Goal: Task Accomplishment & Management: Use online tool/utility

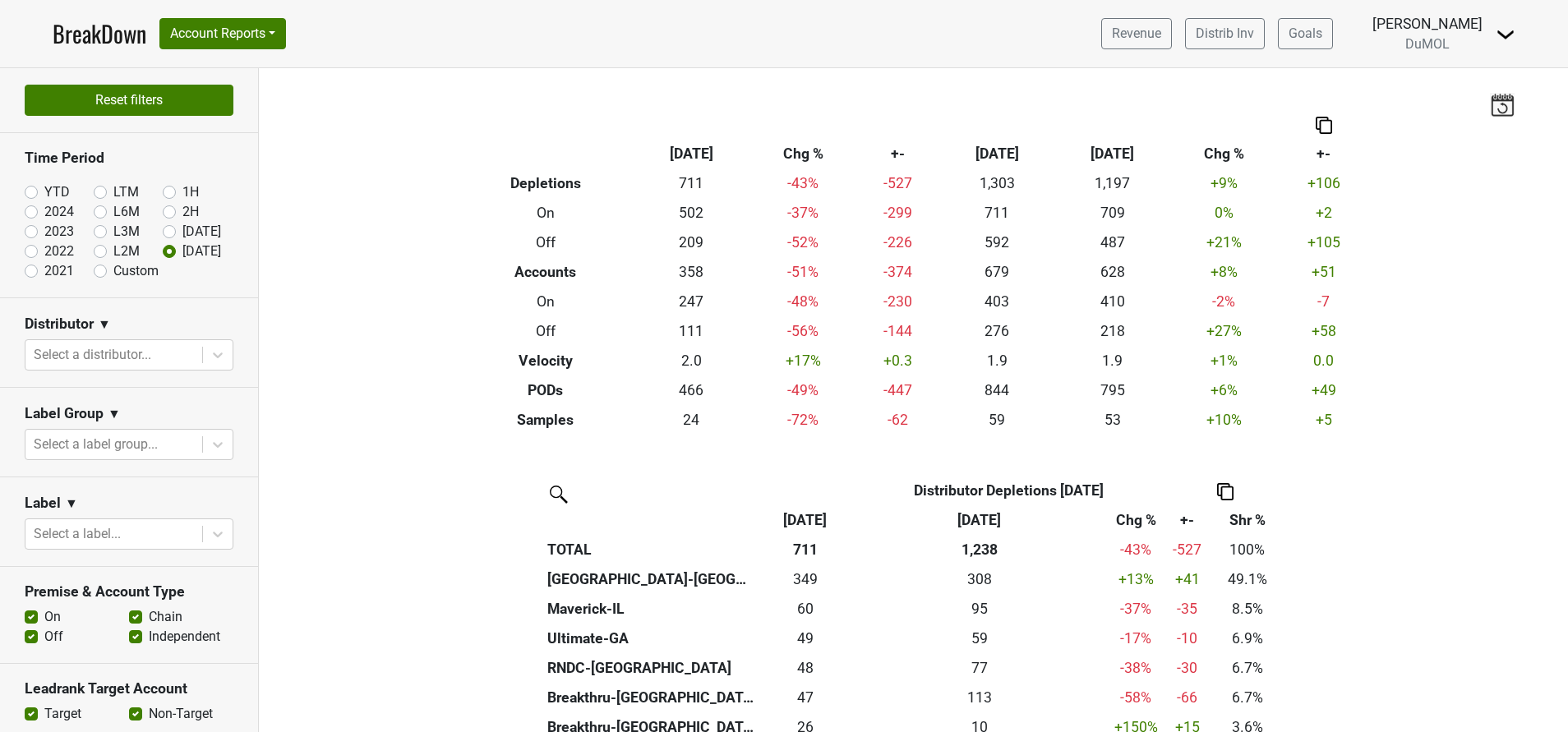
scroll to position [417, 0]
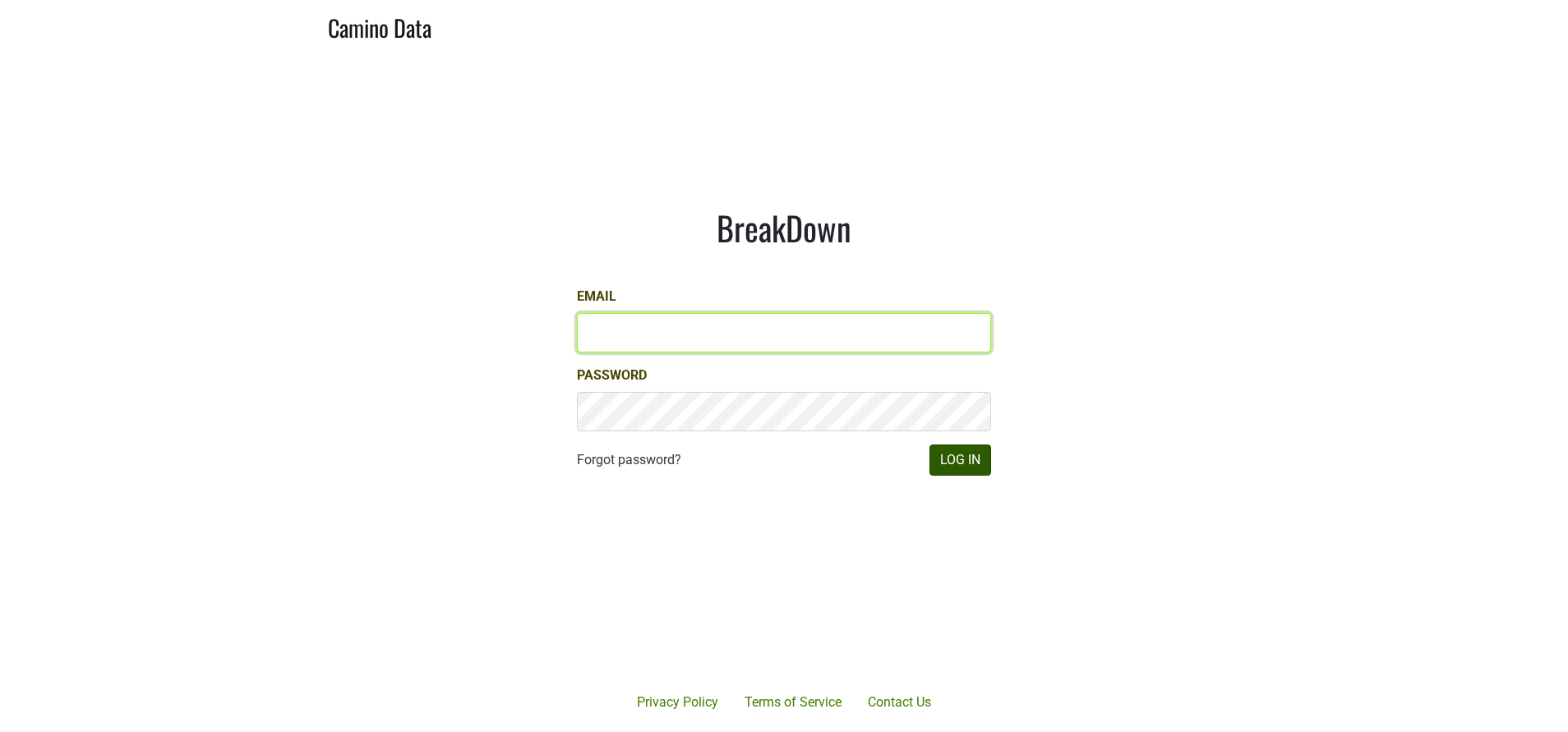
type input "susan@dumol.com"
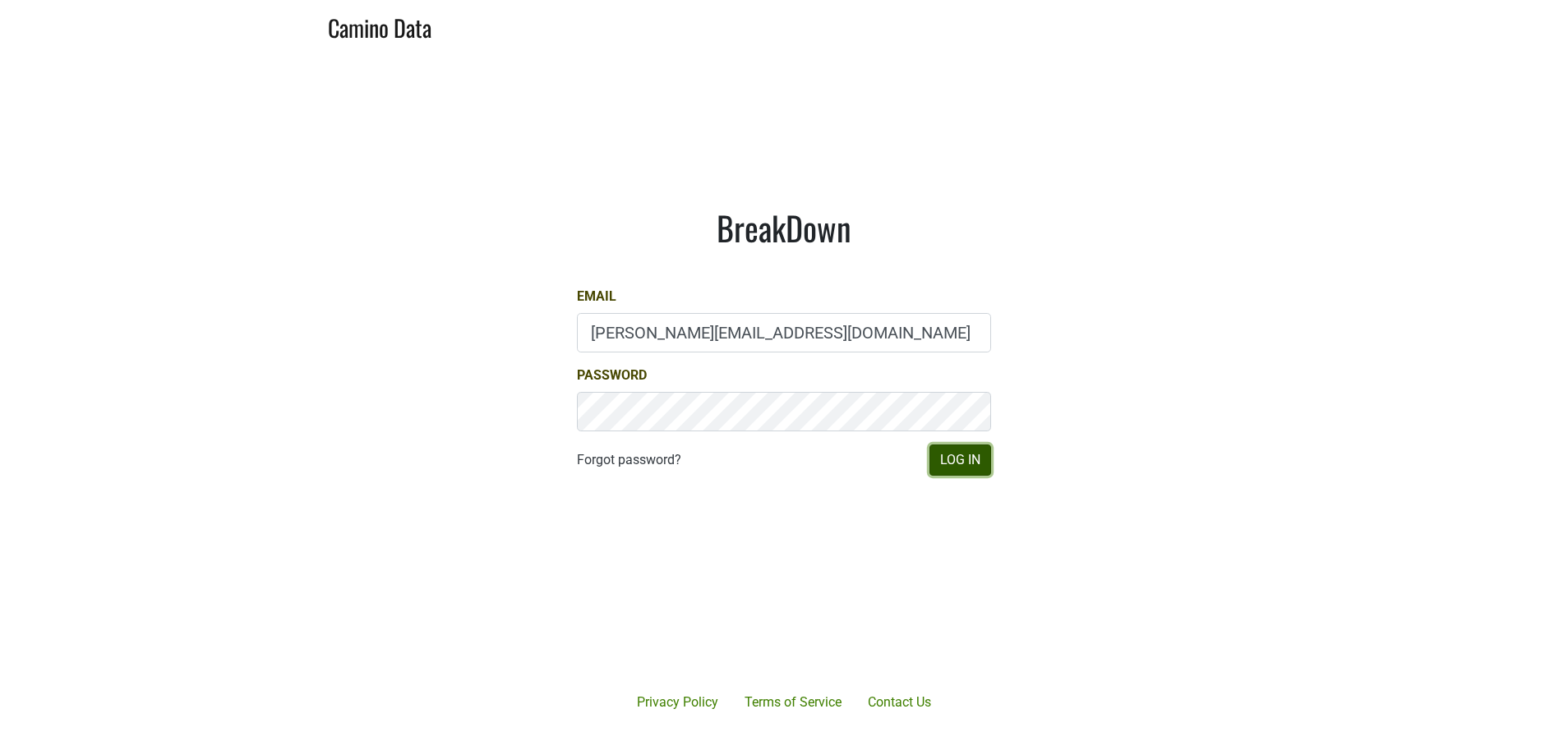
click at [971, 455] on button "Log In" at bounding box center [961, 460] width 62 height 31
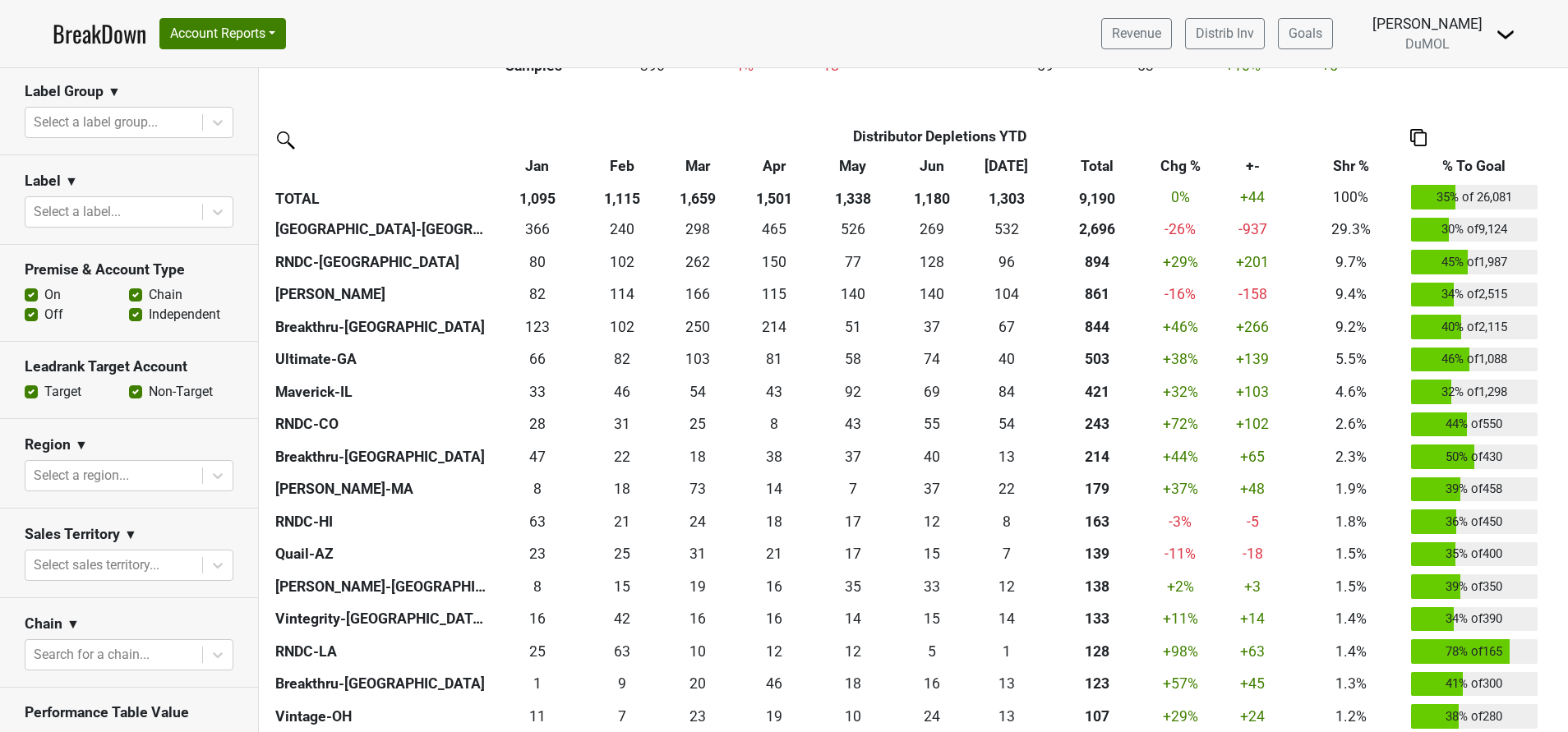
scroll to position [327, 0]
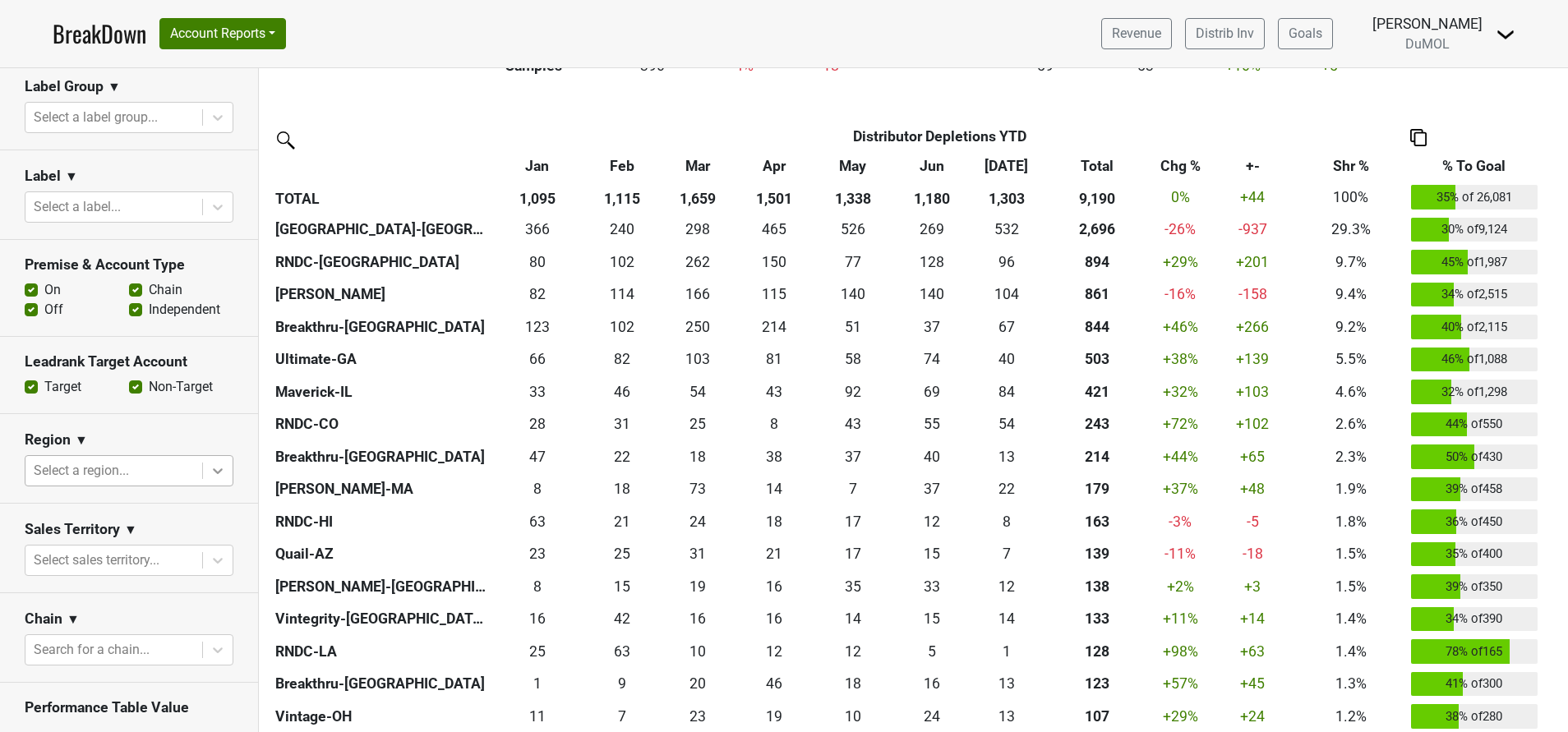
click at [212, 469] on icon at bounding box center [217, 472] width 10 height 6
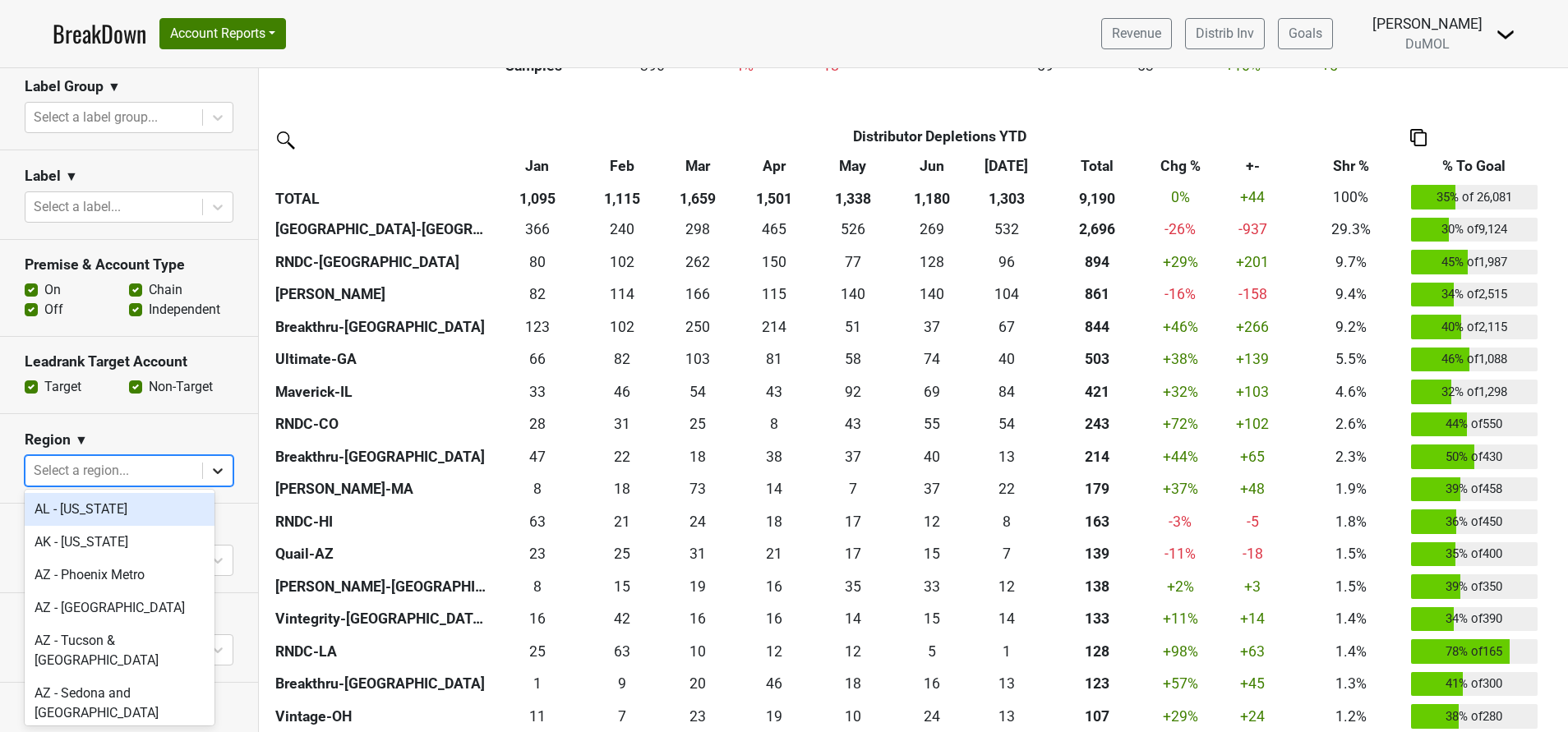
click at [212, 469] on icon at bounding box center [217, 472] width 10 height 6
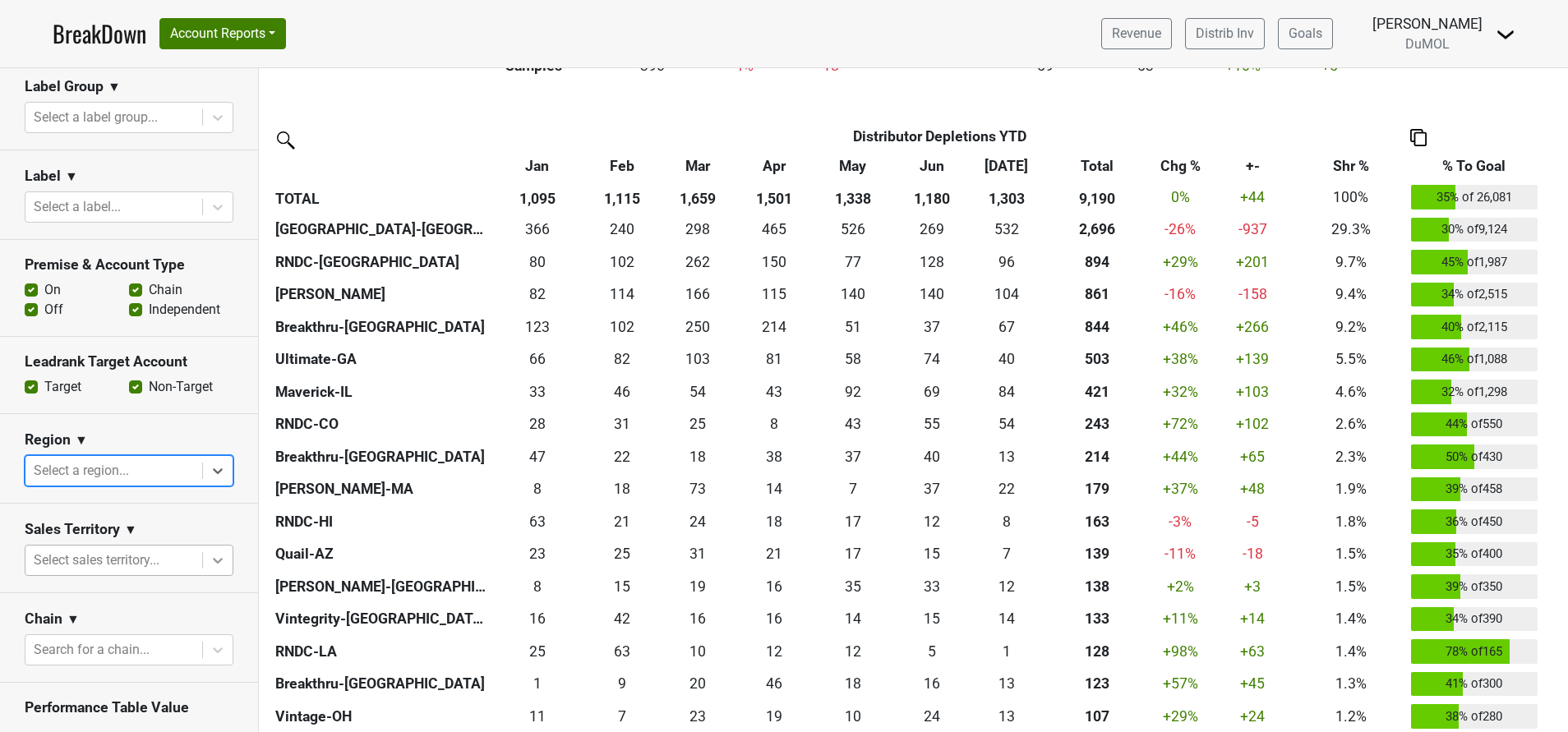
click at [209, 552] on icon at bounding box center [217, 560] width 16 height 16
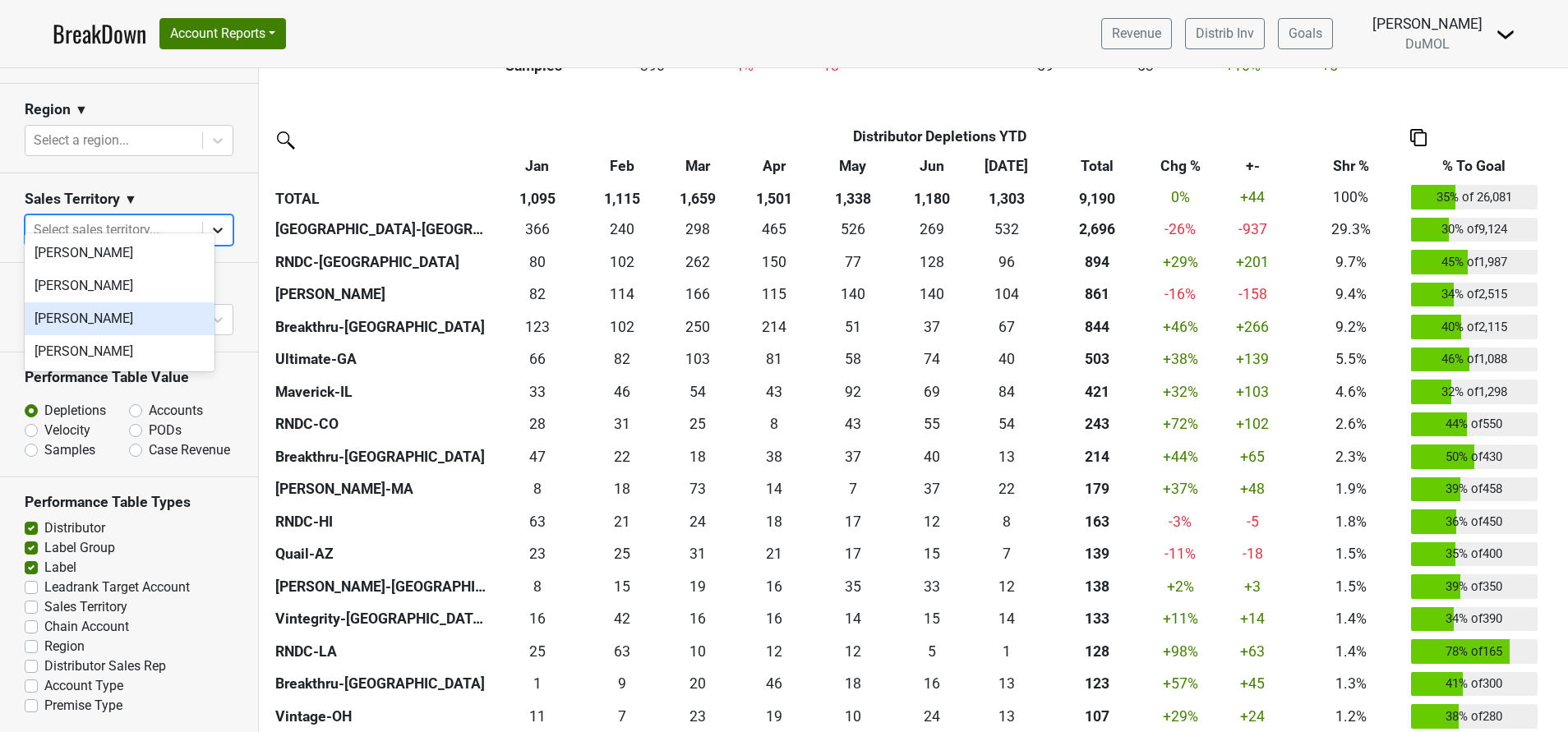
scroll to position [671, 0]
click at [108, 360] on div "[PERSON_NAME]" at bounding box center [120, 352] width 190 height 33
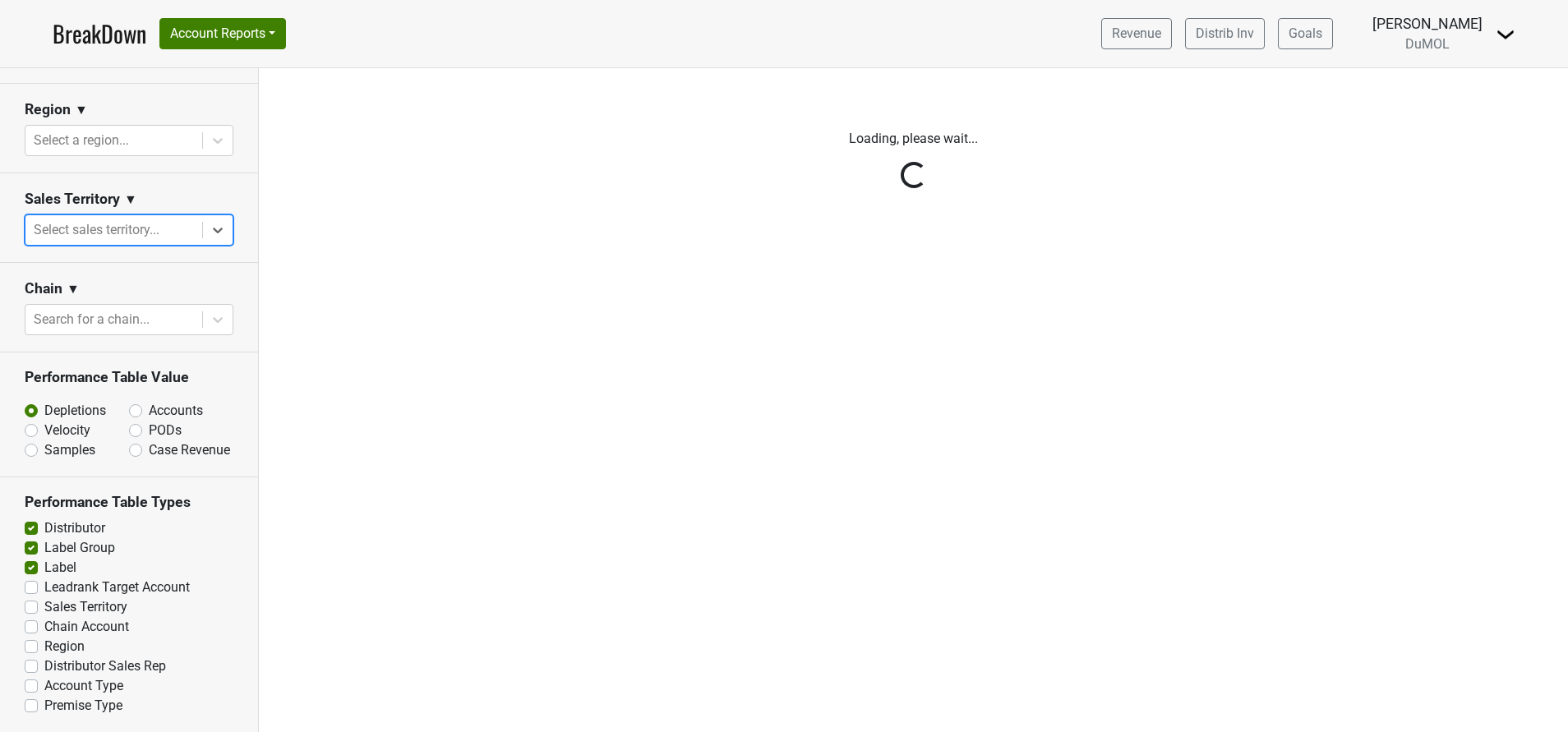
scroll to position [0, 0]
click at [195, 215] on div "Reset filters Time Period YTD LTM 1H 2024 L6M 2H 2023 L3M Jul '25 2022 L2M Aug …" at bounding box center [130, 400] width 259 height 664
click at [142, 207] on div "Reset filters Time Period YTD LTM 1H 2024 L6M 2H 2023 L3M Jul '25 2022 L2M Aug …" at bounding box center [130, 400] width 259 height 664
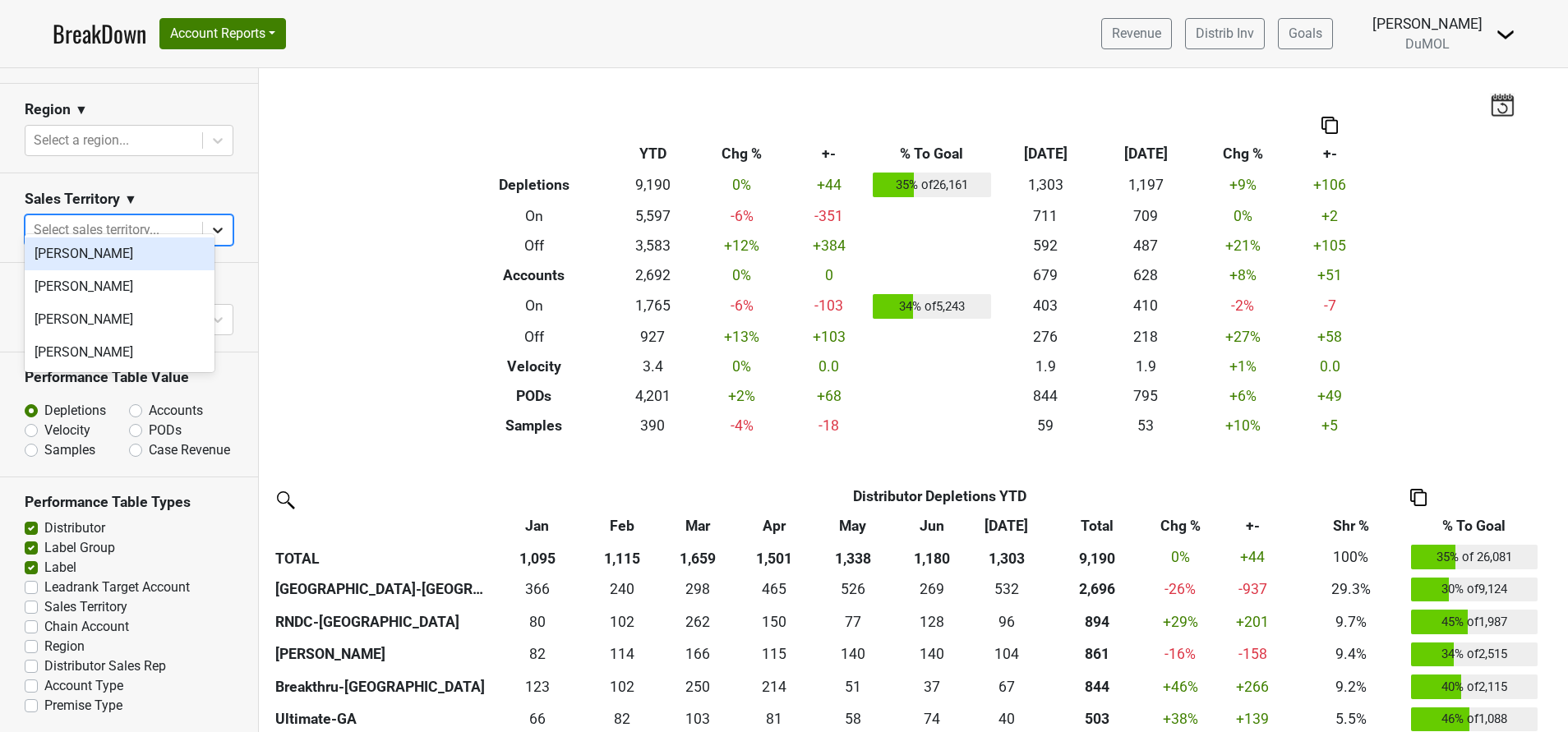
click at [209, 221] on icon at bounding box center [217, 229] width 16 height 16
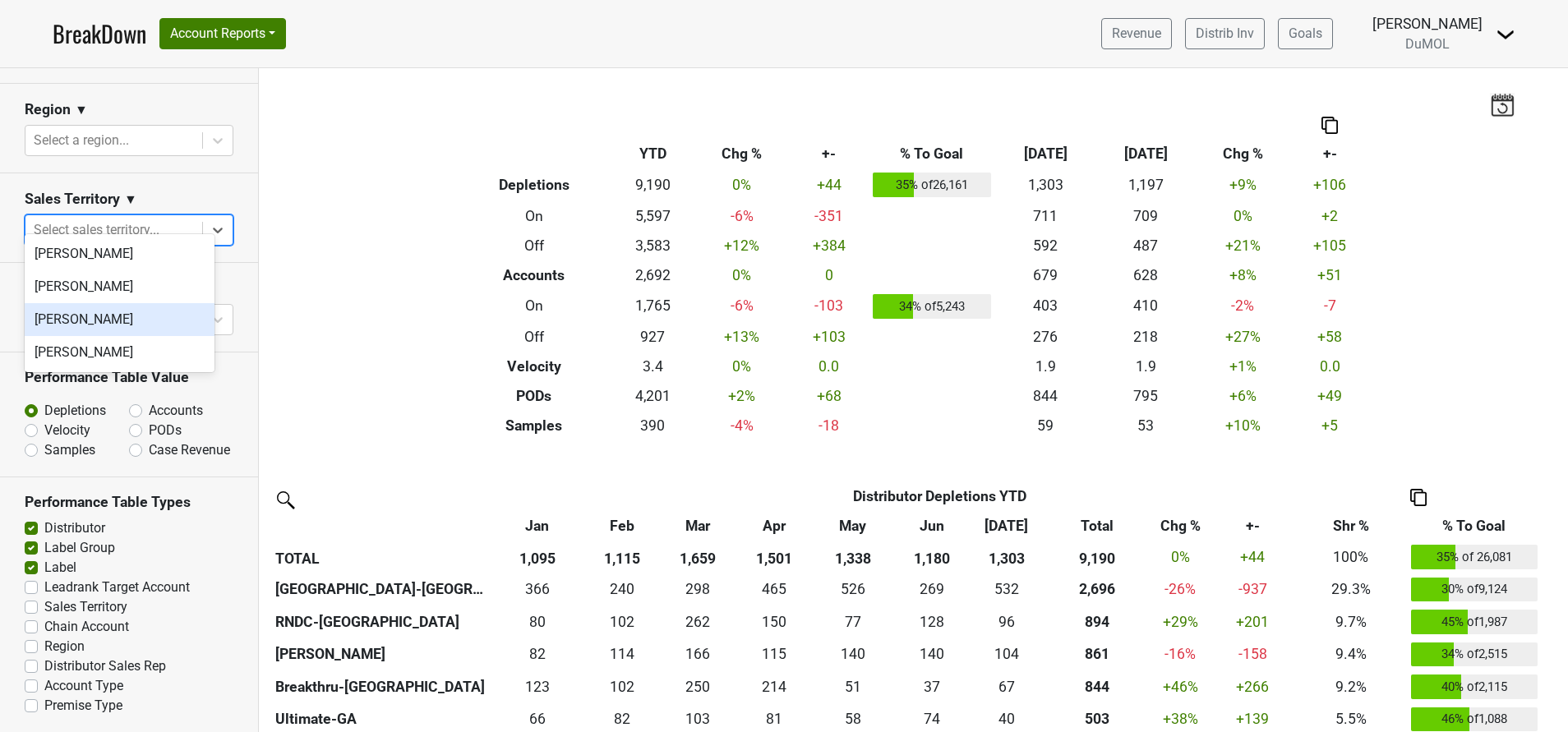
click at [129, 310] on div "Mariette Bolitiski" at bounding box center [120, 319] width 190 height 33
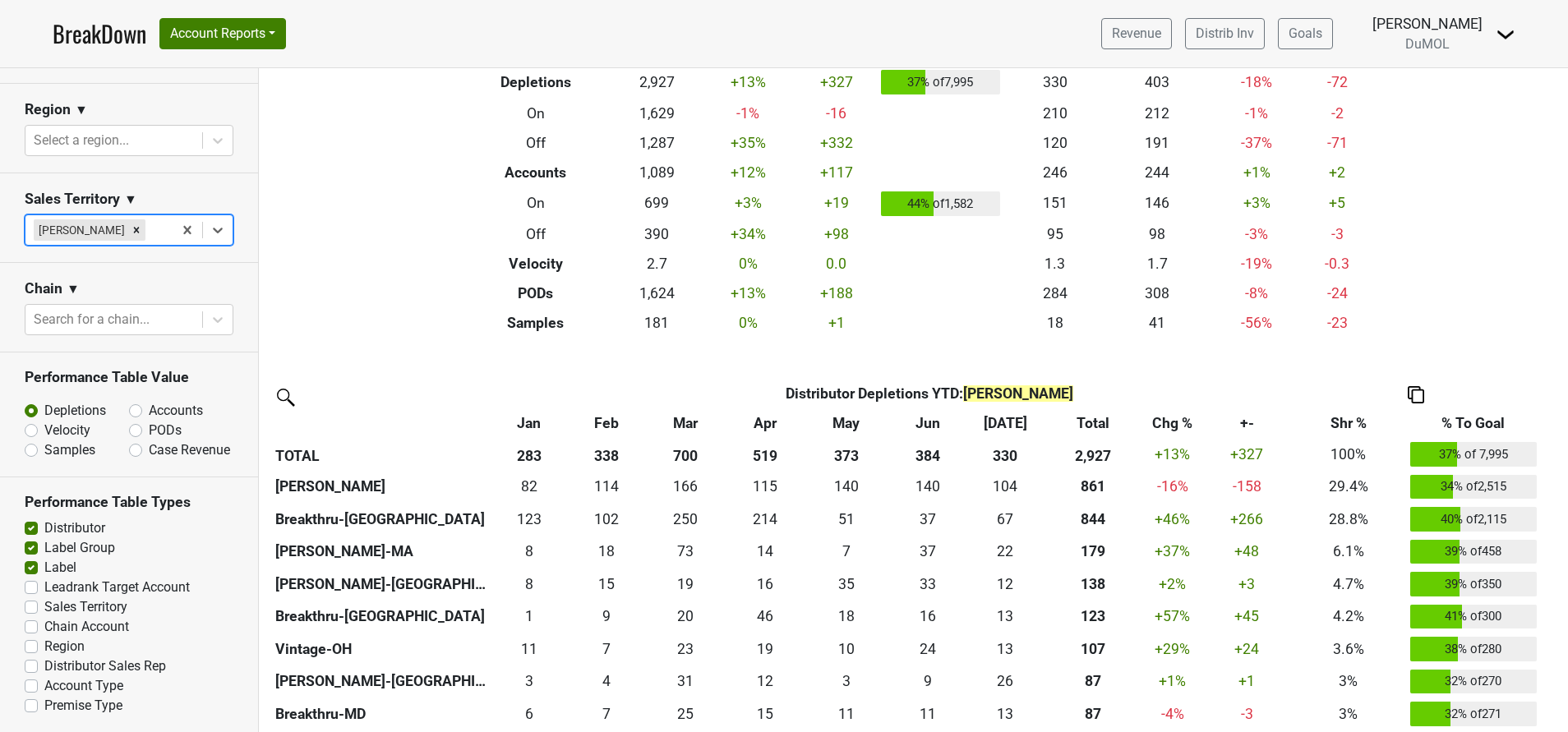
scroll to position [76, 0]
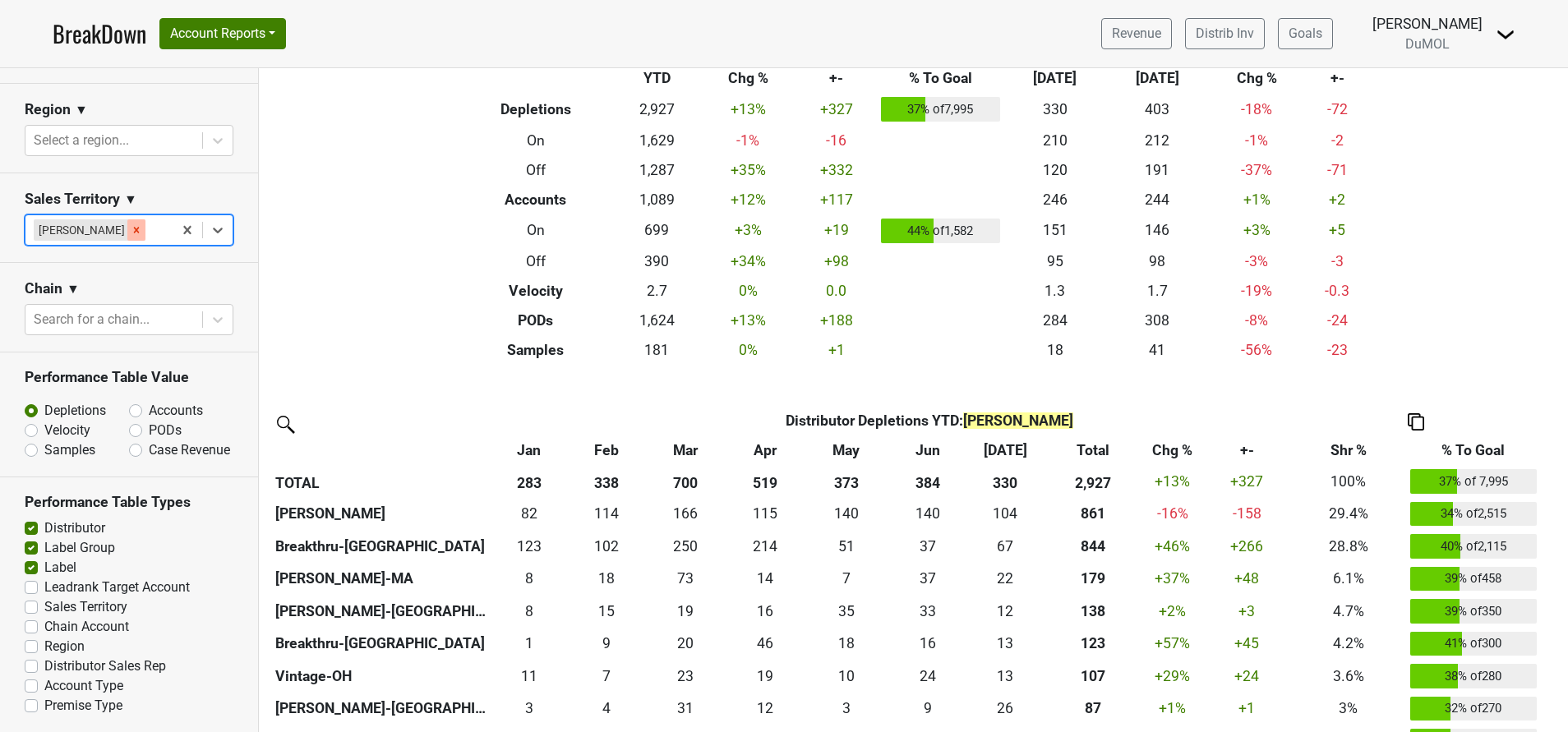
click at [138, 224] on icon "Remove Mariette Bolitiski" at bounding box center [137, 230] width 12 height 12
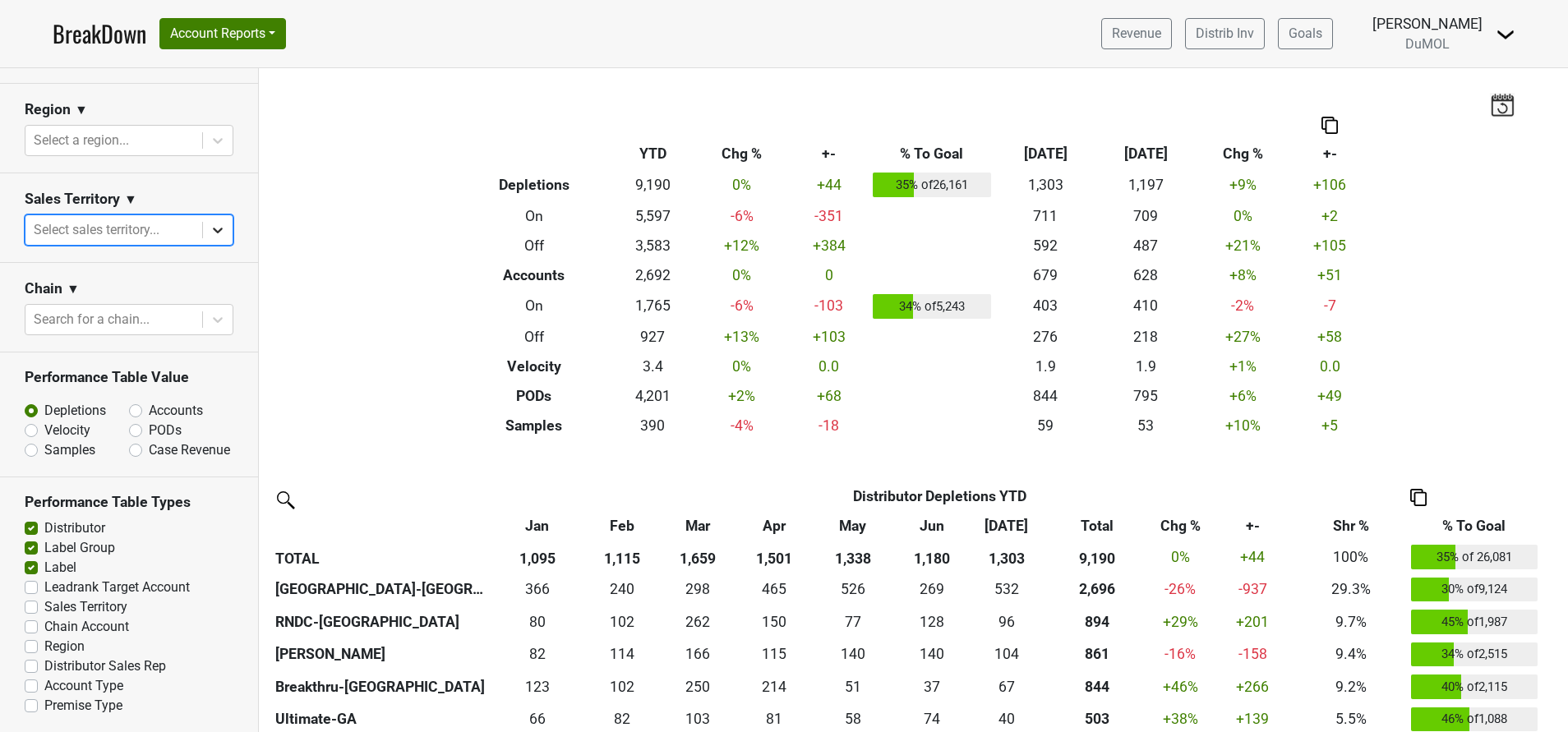
click at [207, 215] on div at bounding box center [217, 230] width 30 height 30
click at [107, 294] on div "Michele Krupin" at bounding box center [120, 286] width 190 height 33
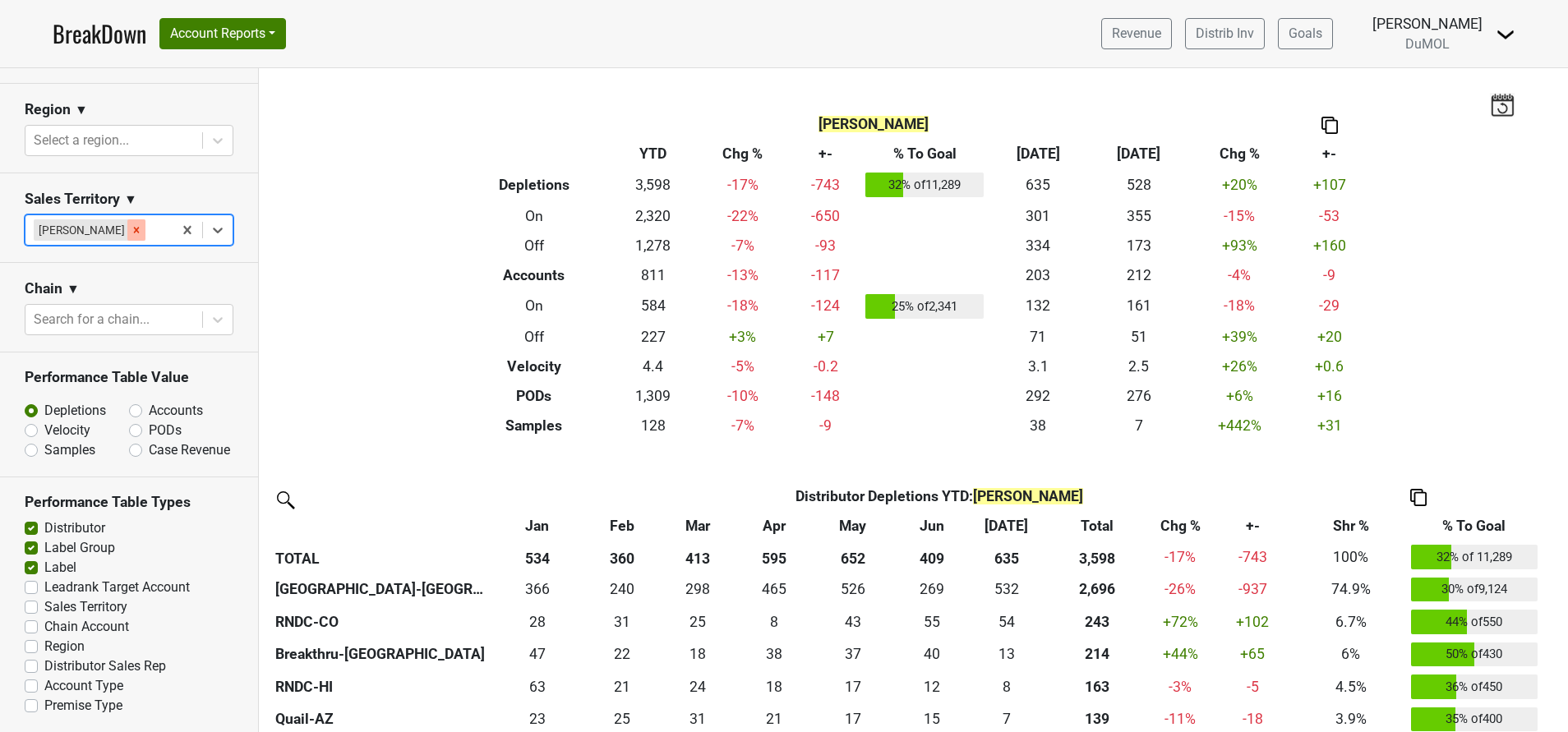
click at [131, 224] on icon "Remove Michele Krupin" at bounding box center [137, 230] width 12 height 12
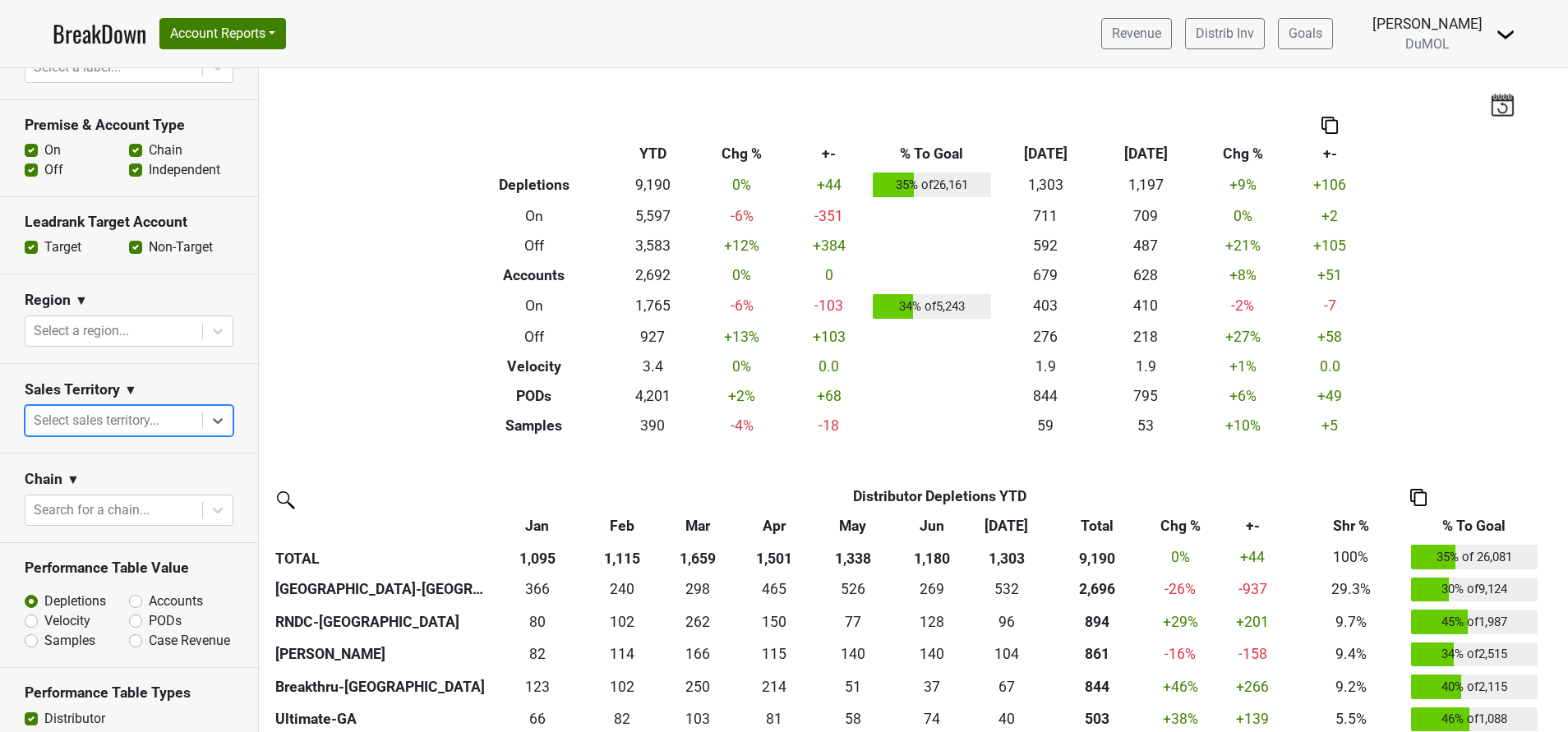
scroll to position [463, 0]
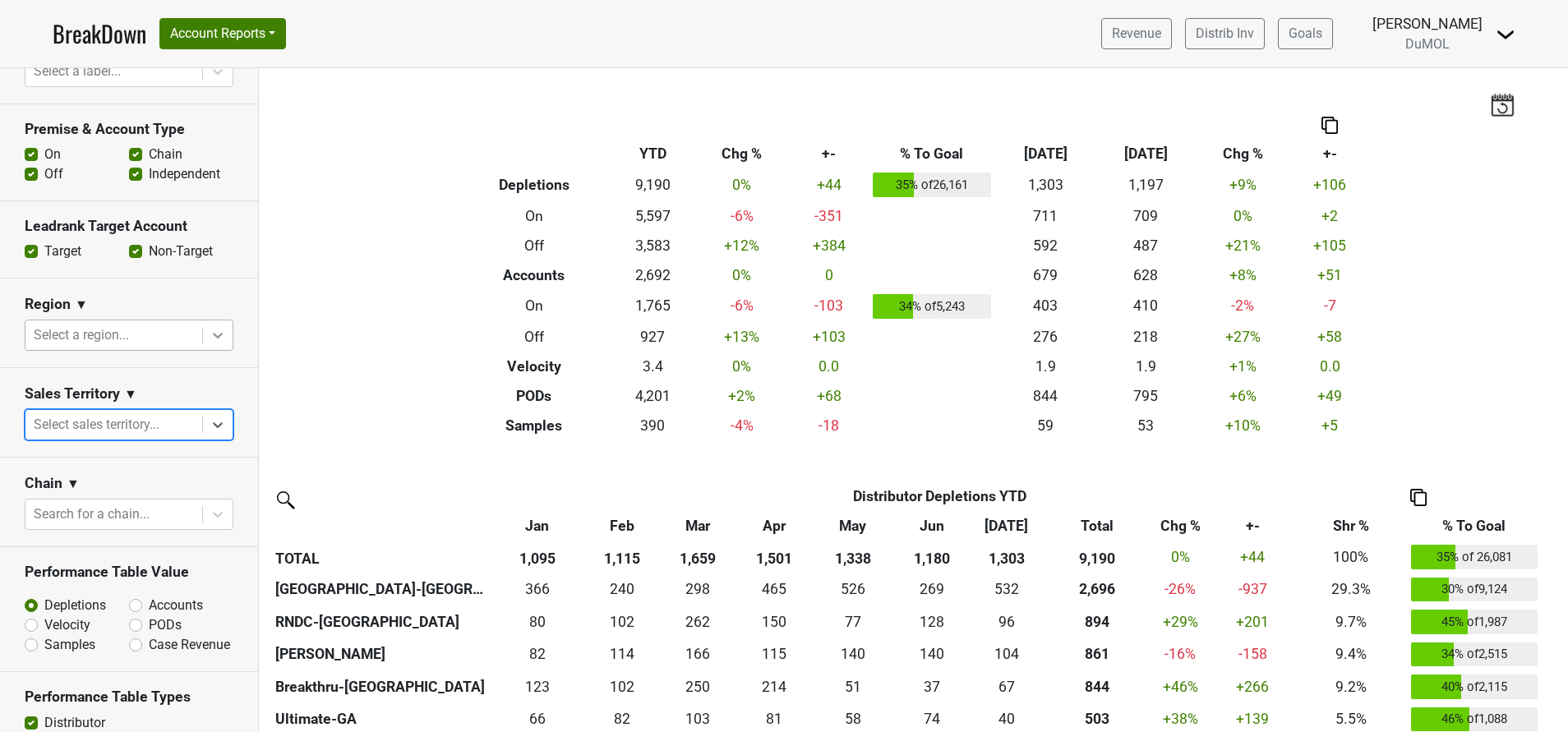
click at [209, 337] on icon at bounding box center [217, 335] width 16 height 16
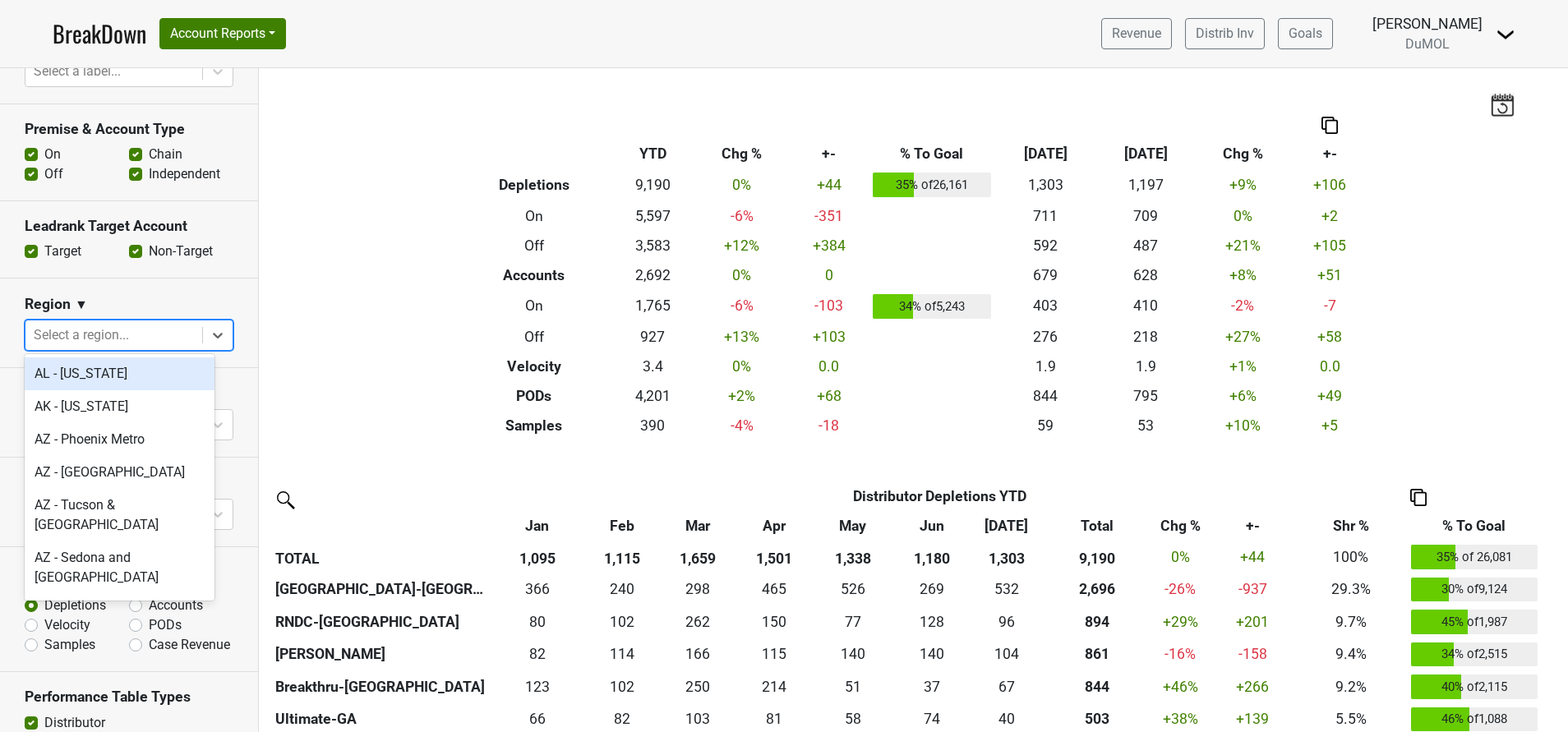
click at [202, 341] on div at bounding box center [217, 335] width 30 height 30
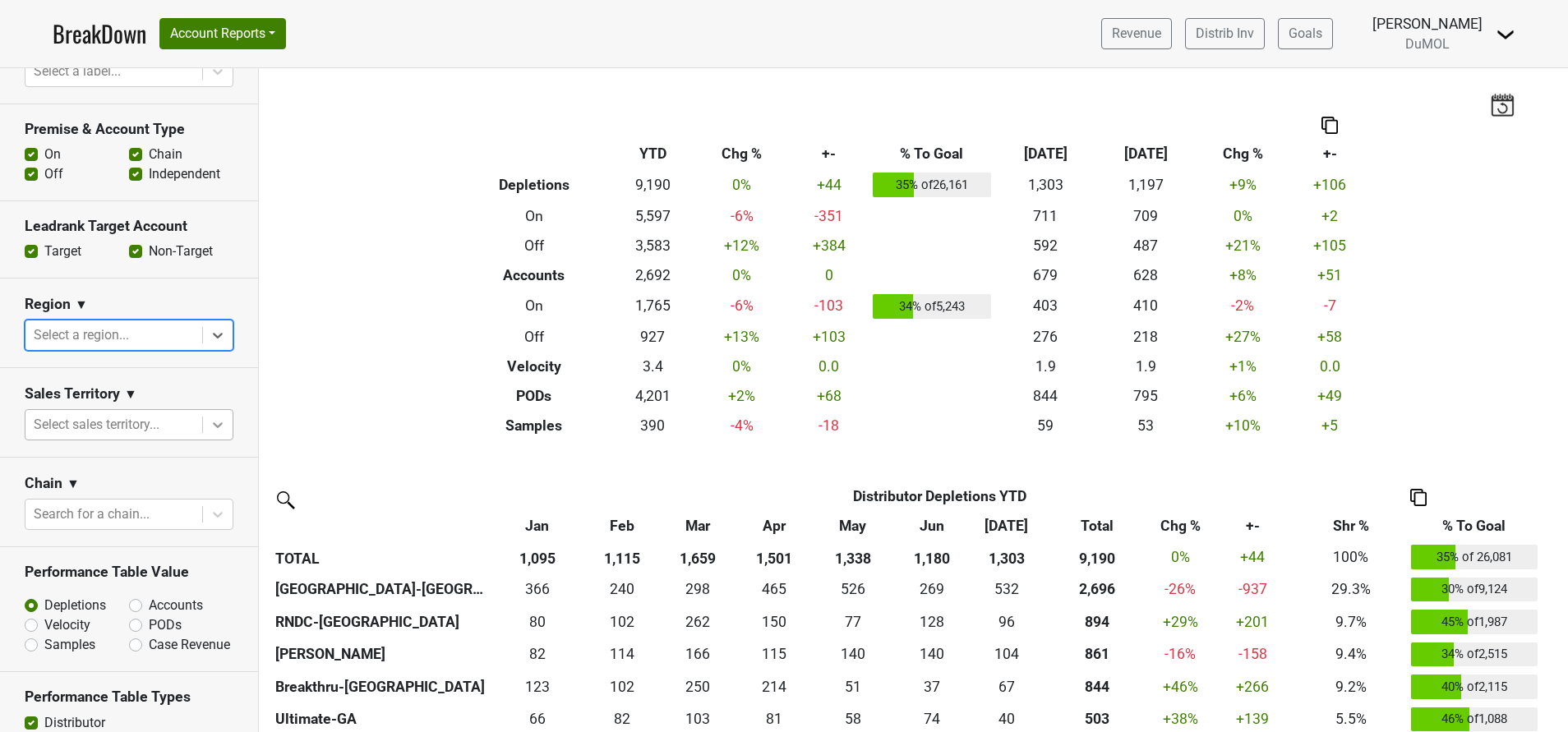
click at [209, 418] on icon at bounding box center [217, 425] width 16 height 16
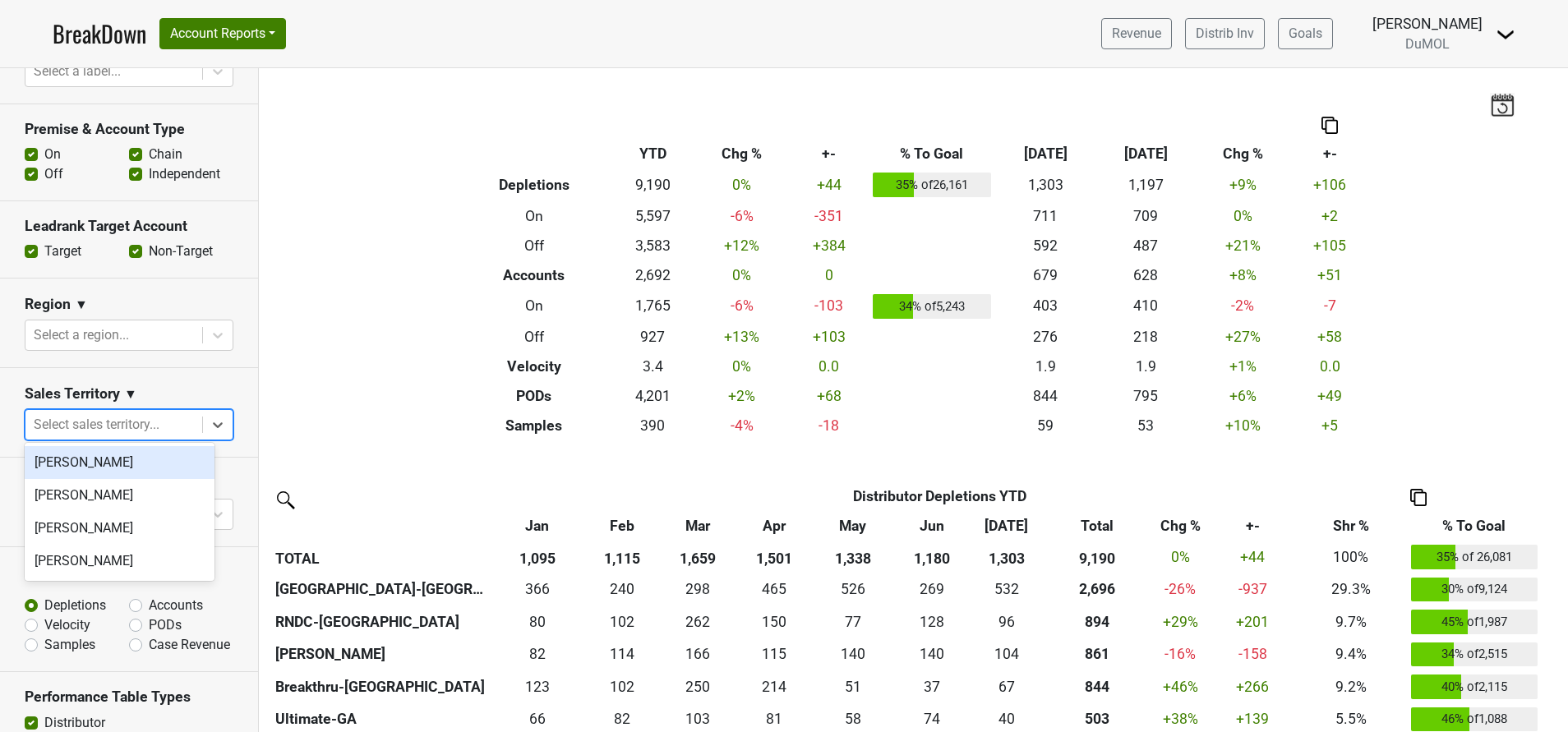
click at [187, 263] on section "Leadrank Target Account Target Non-Target" at bounding box center [129, 239] width 258 height 77
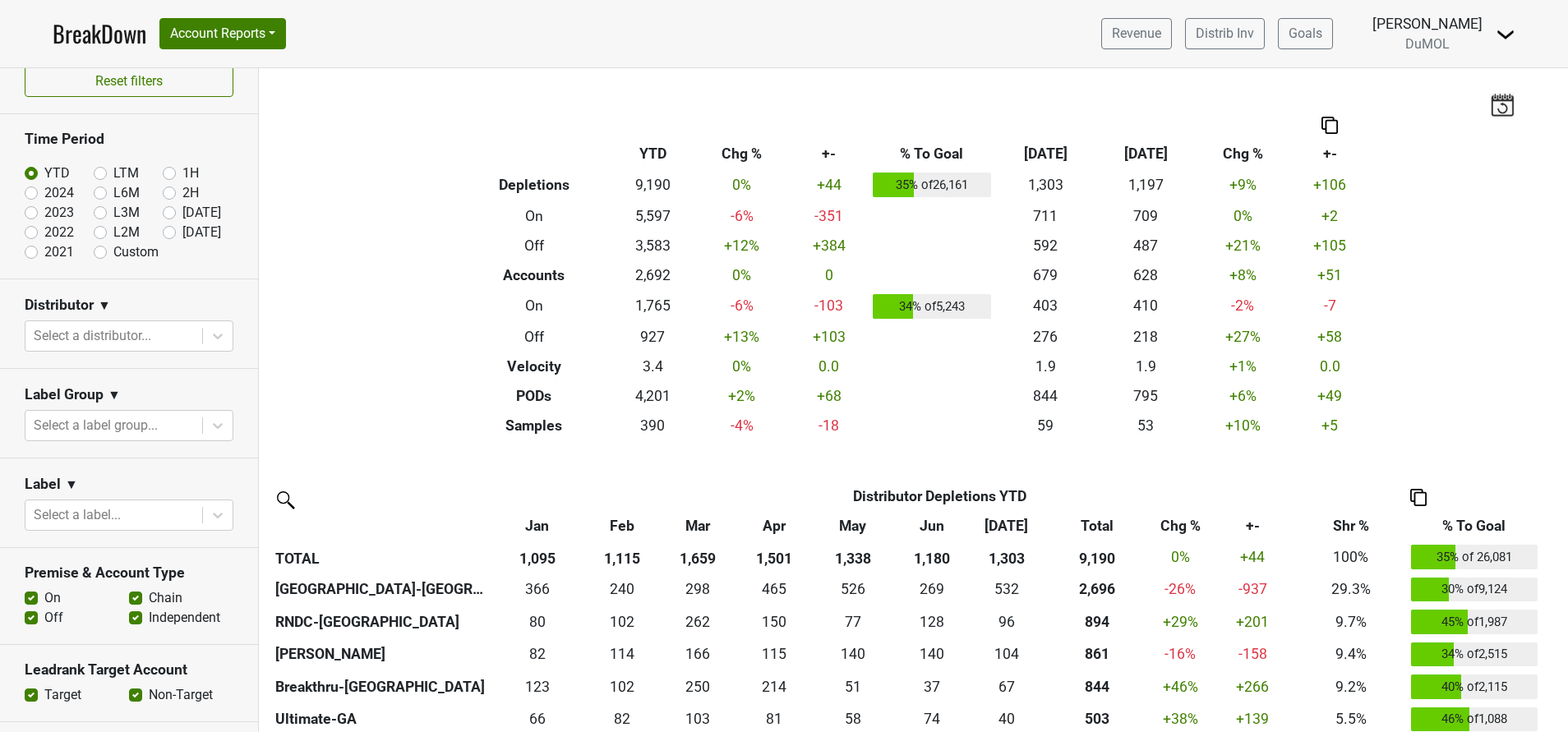
scroll to position [0, 0]
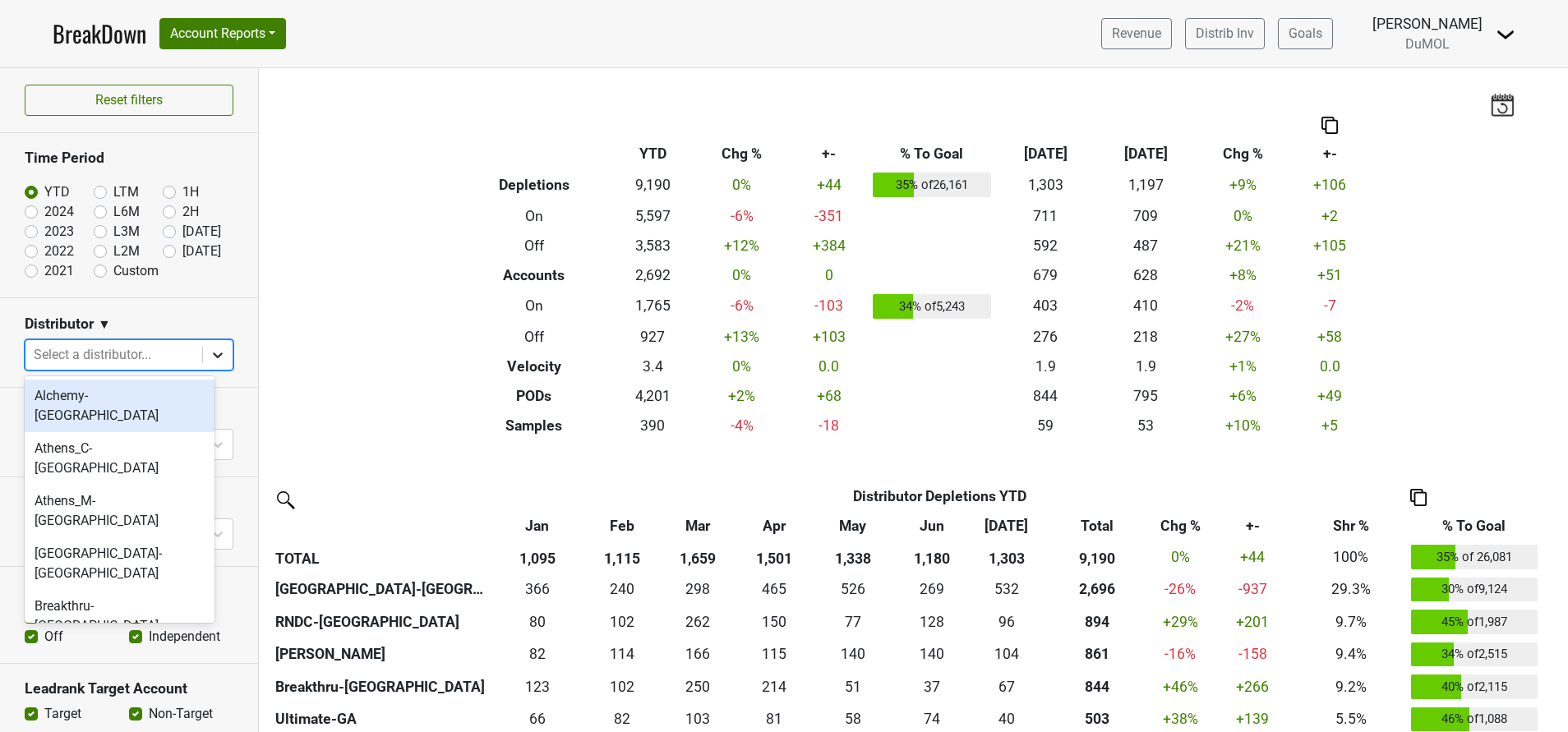
click at [209, 361] on icon at bounding box center [217, 355] width 16 height 16
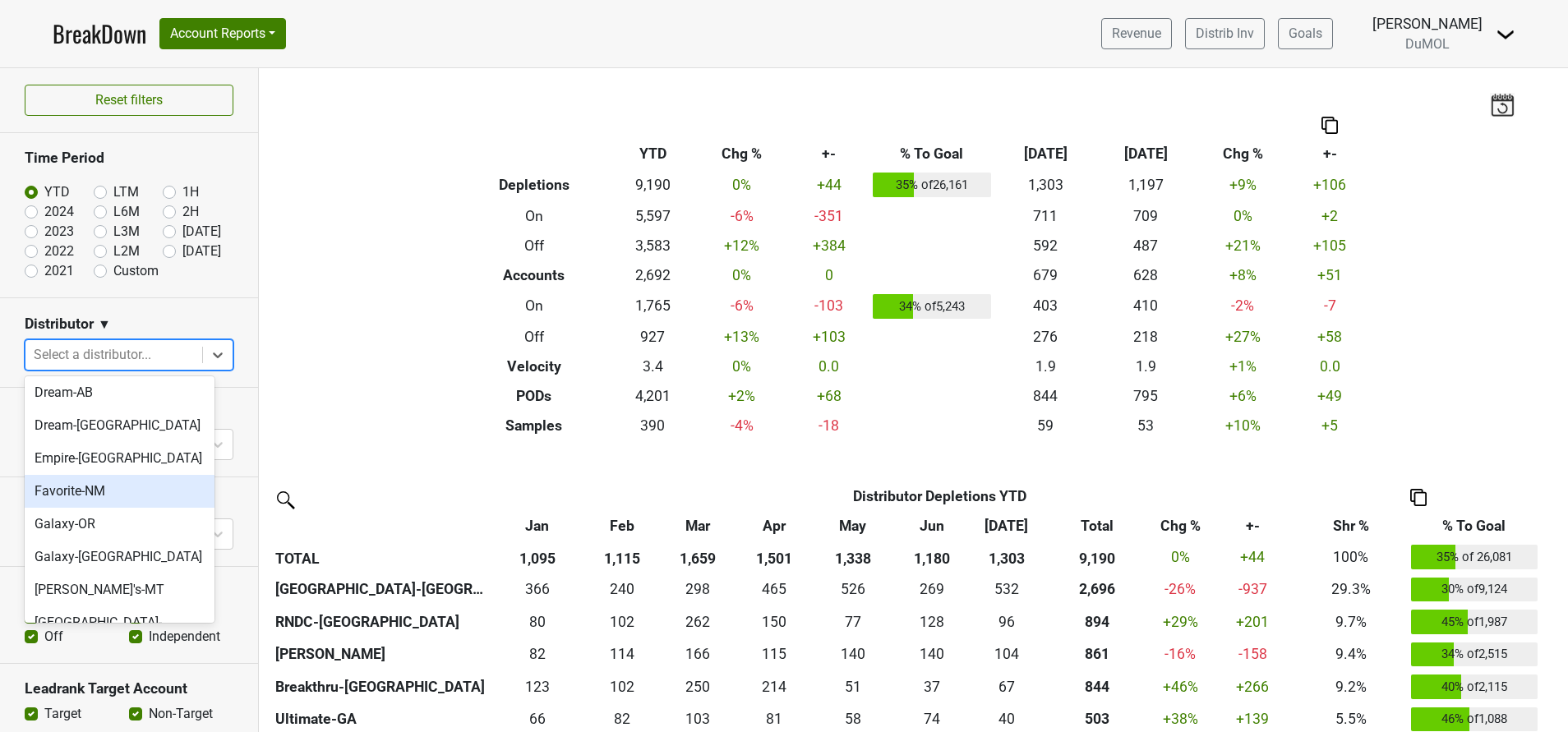
scroll to position [660, 0]
click at [97, 712] on div "International-AL" at bounding box center [120, 728] width 190 height 33
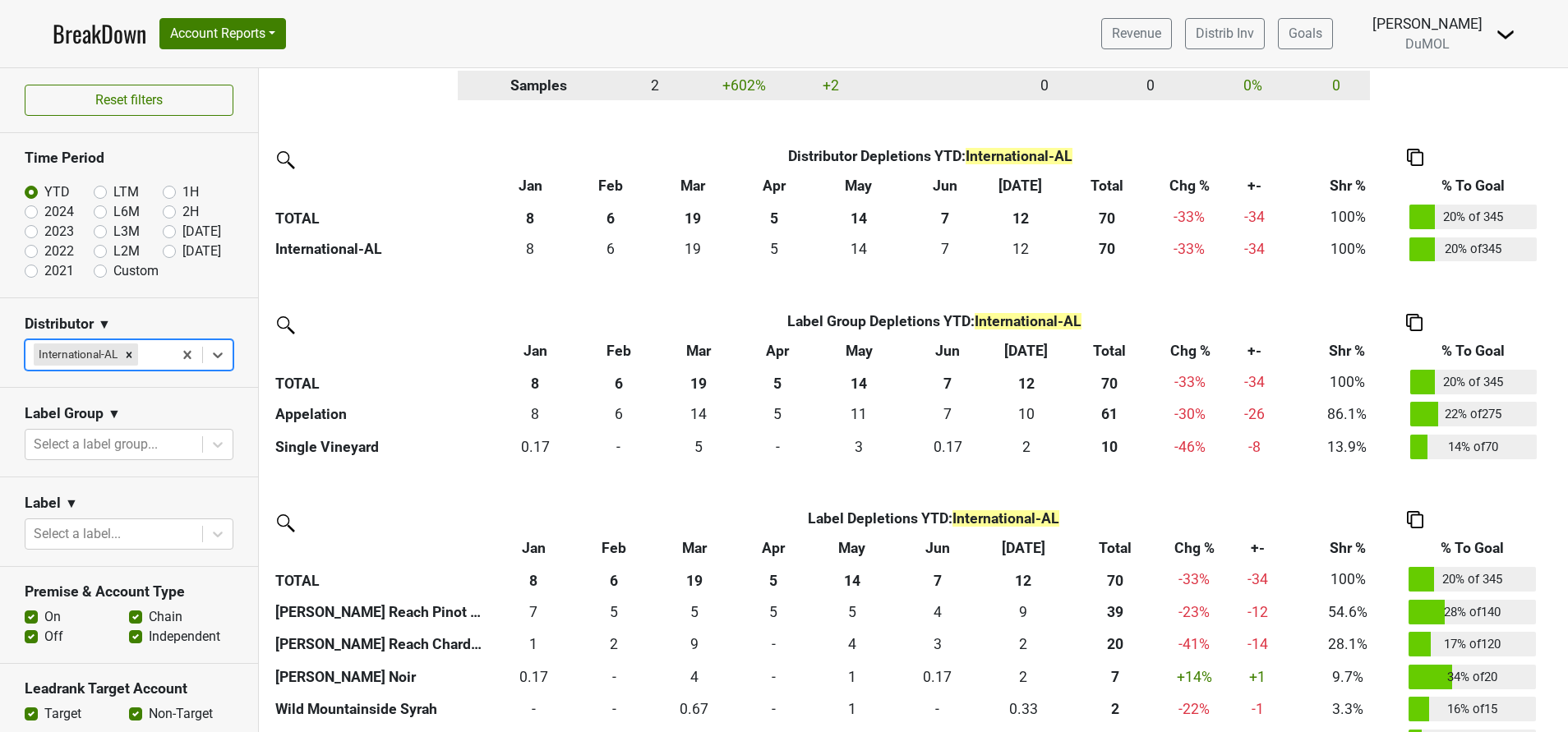
scroll to position [477, 0]
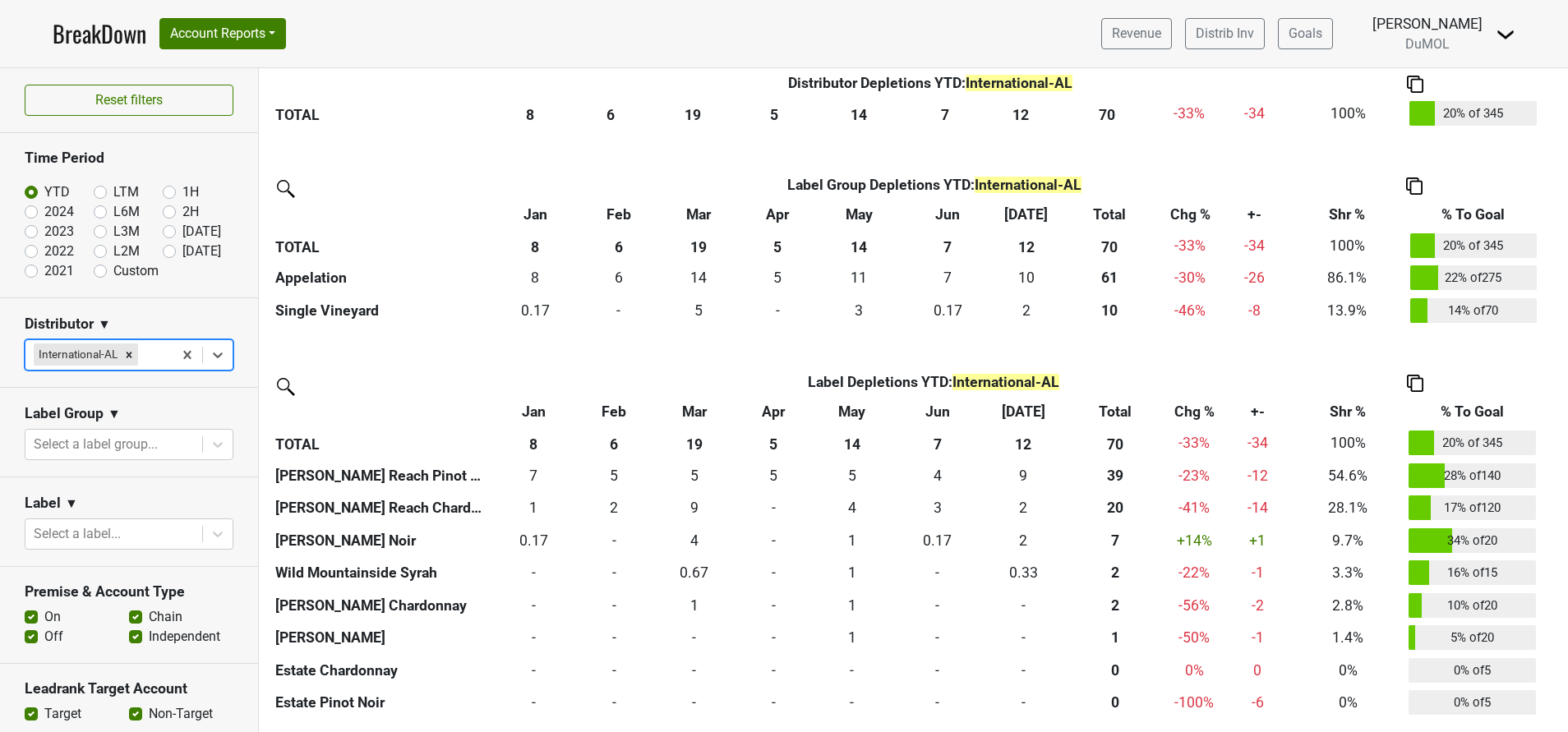
click at [114, 273] on label "Custom" at bounding box center [136, 271] width 45 height 20
click at [94, 273] on input "Custom" at bounding box center [127, 269] width 66 height 16
radio input "true"
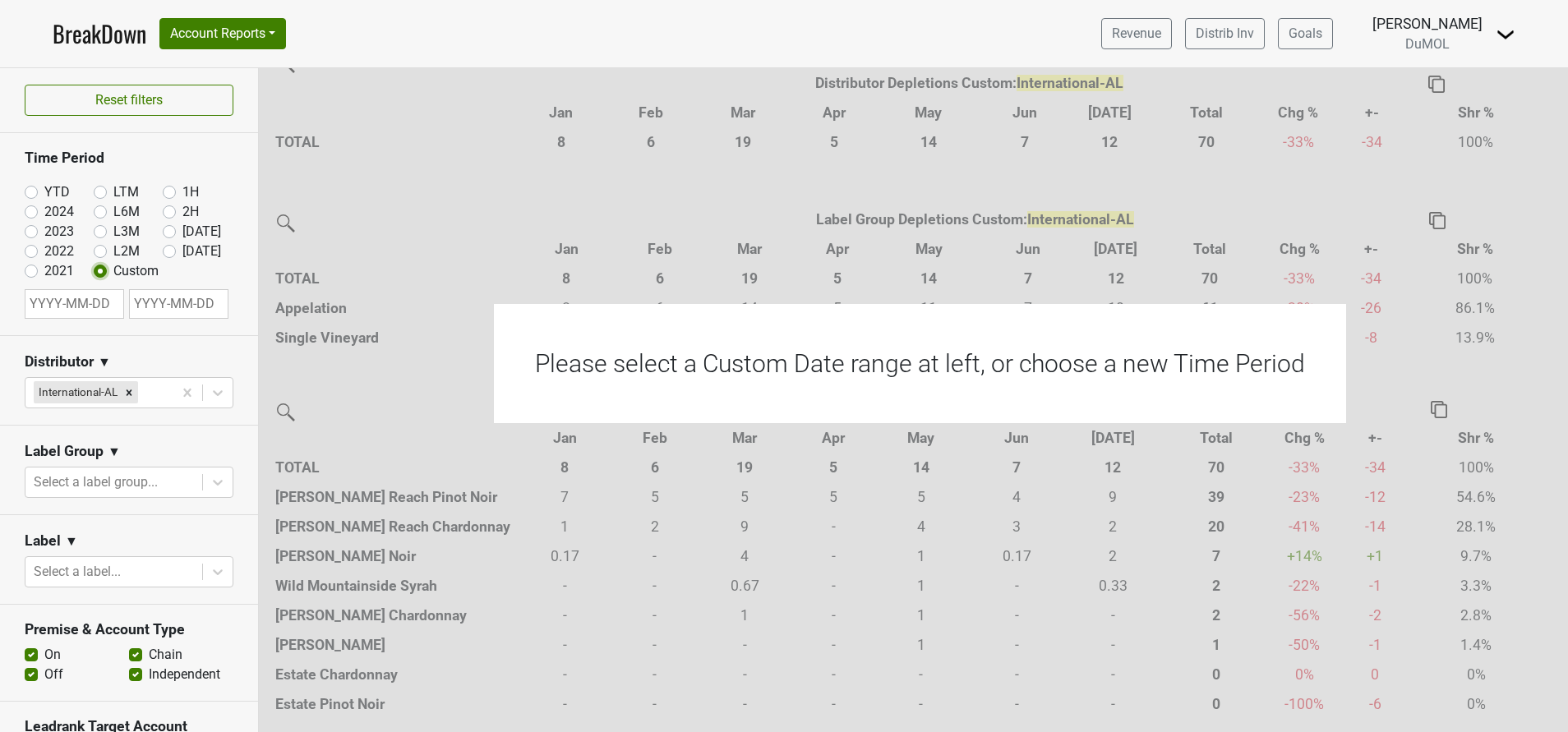
scroll to position [431, 0]
click at [84, 308] on input "text" at bounding box center [75, 304] width 100 height 30
select select "7"
select select "2025"
click at [115, 360] on select "January February March April May June July August September October November De…" at bounding box center [91, 357] width 70 height 16
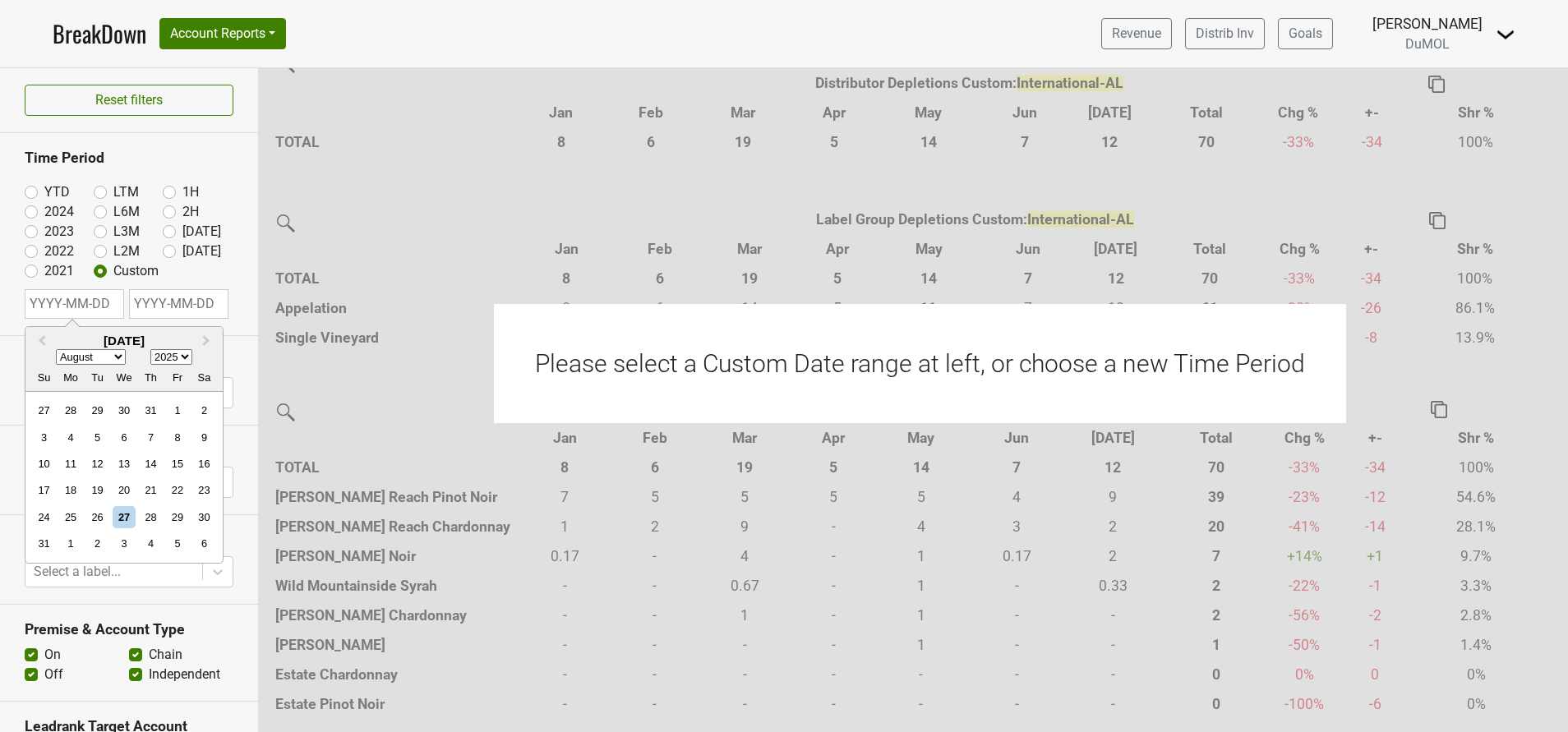
select select "0"
click at [56, 349] on select "January February March April May June July August September October November De…" at bounding box center [91, 357] width 70 height 16
click at [128, 408] on div "1" at bounding box center [124, 410] width 22 height 22
type input "[DATE]"
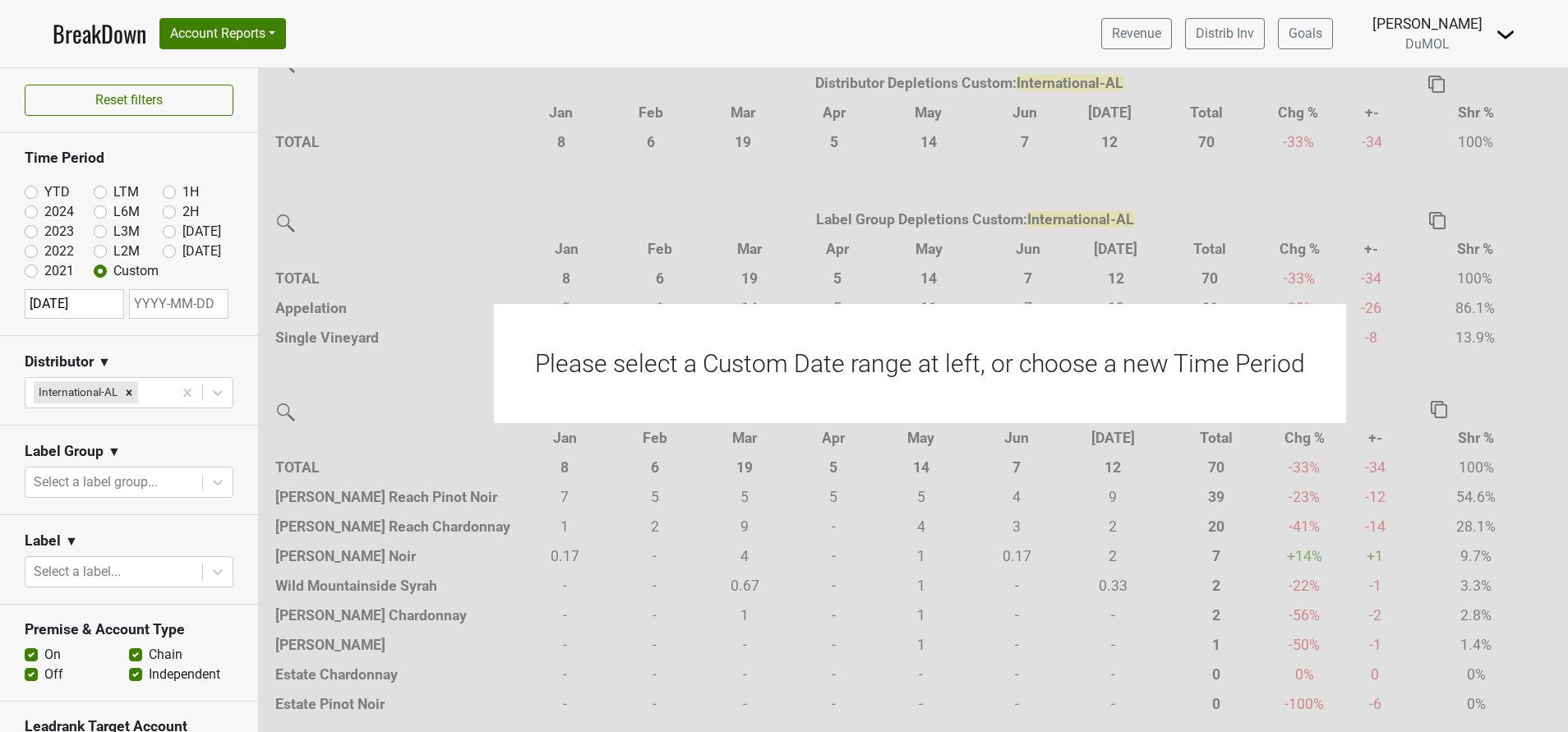
select select "7"
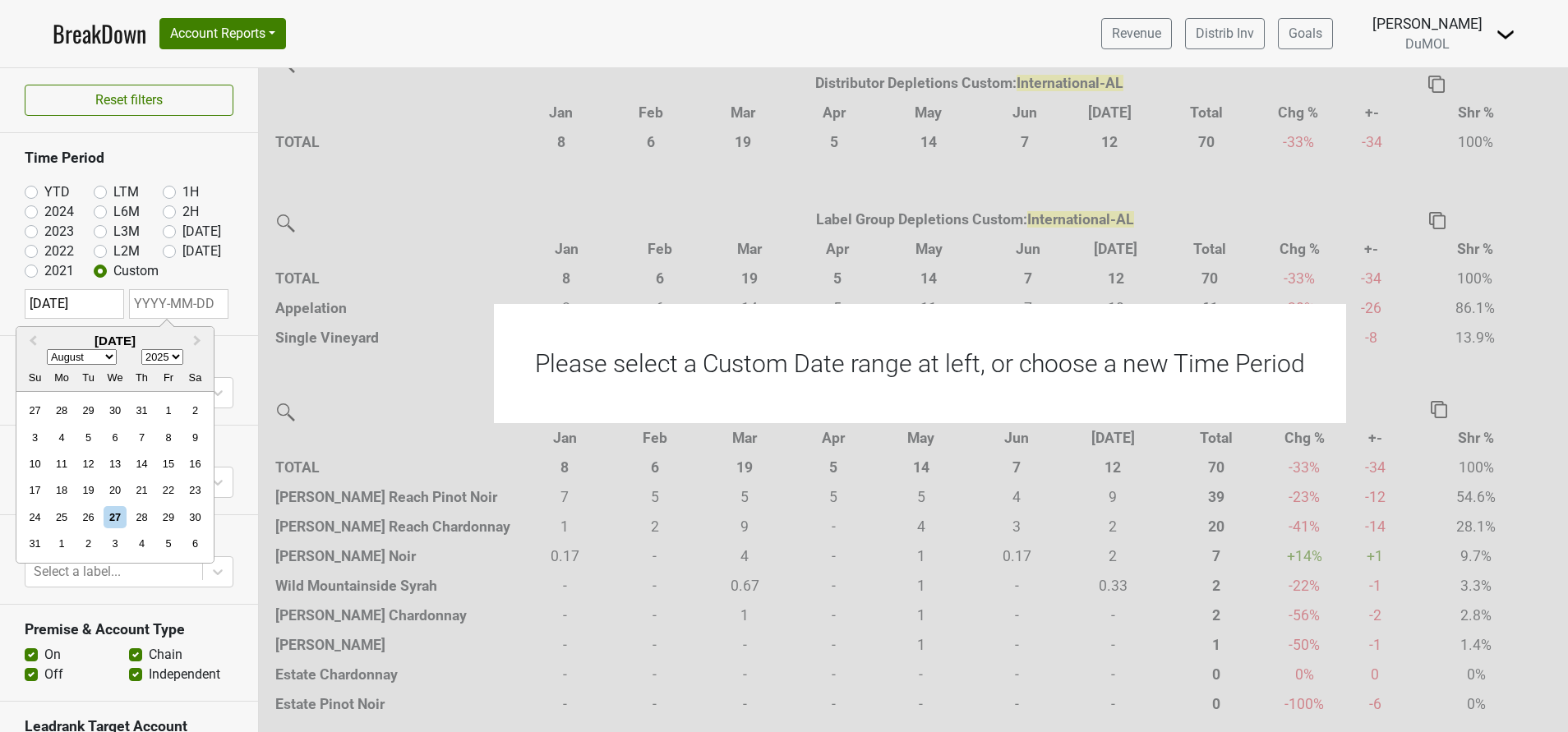
click at [189, 302] on input "text" at bounding box center [179, 304] width 100 height 30
click at [117, 507] on div "27" at bounding box center [115, 517] width 22 height 22
type input "[DATE]"
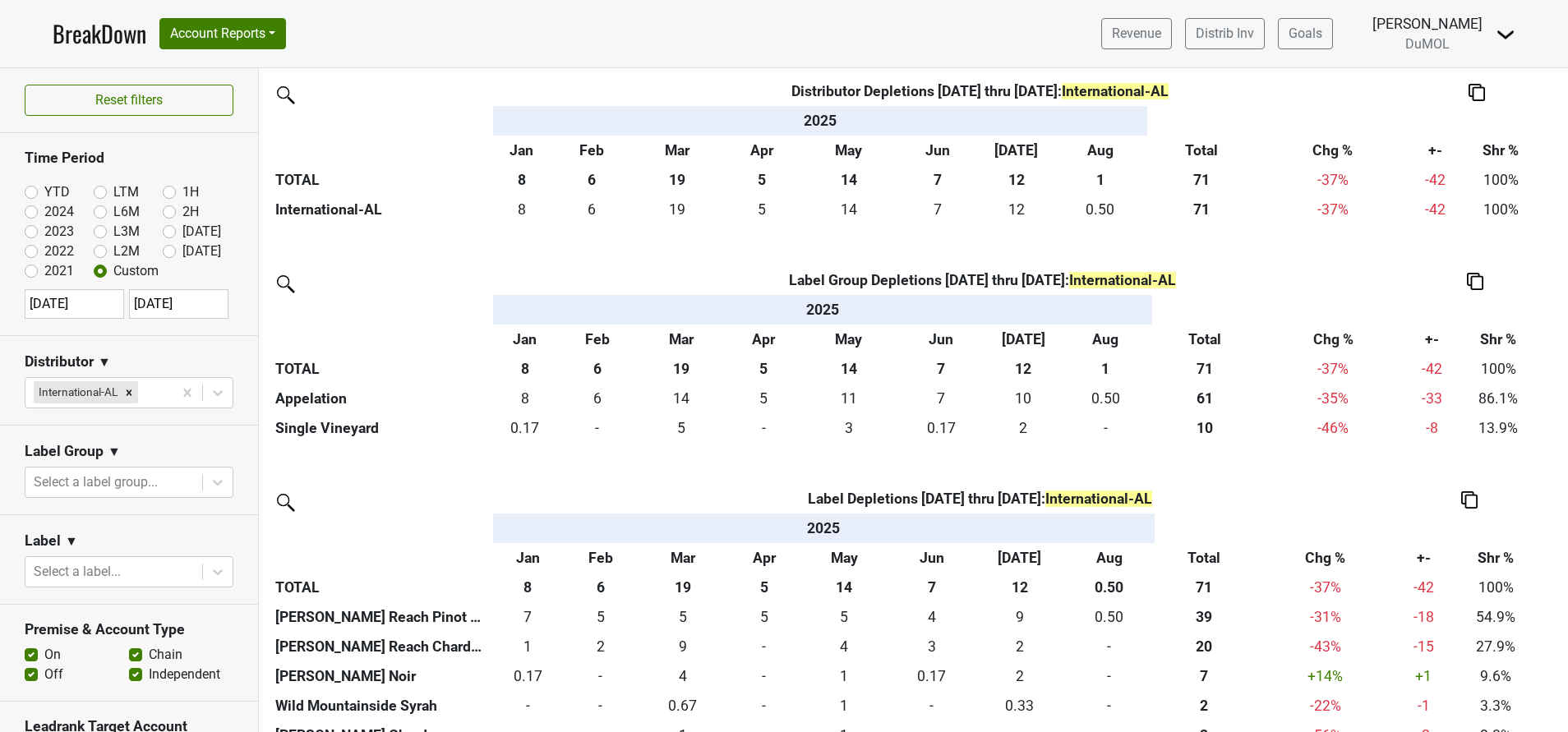
scroll to position [519, 0]
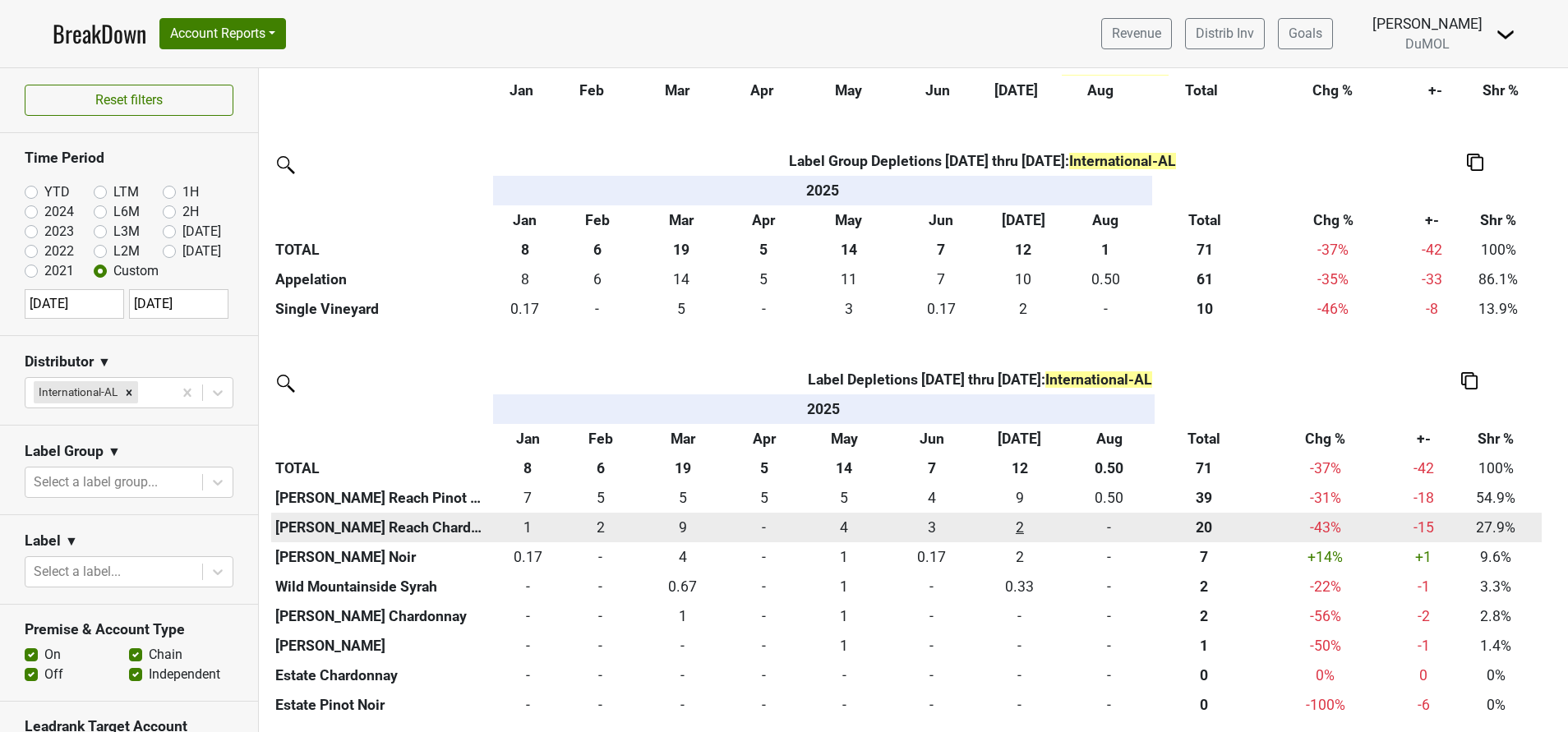
click at [1019, 528] on div "1.5 2" at bounding box center [1019, 527] width 81 height 21
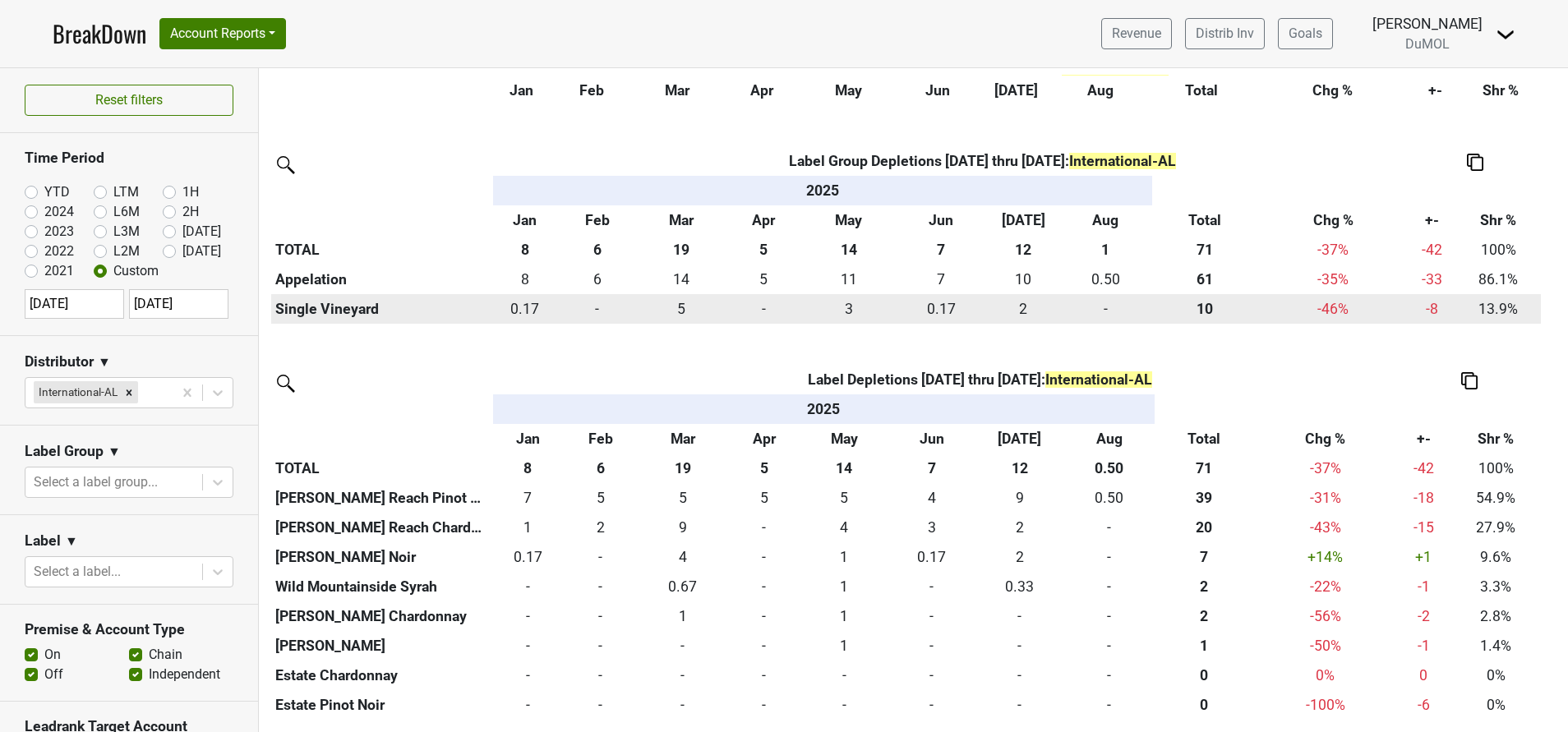
scroll to position [0, 0]
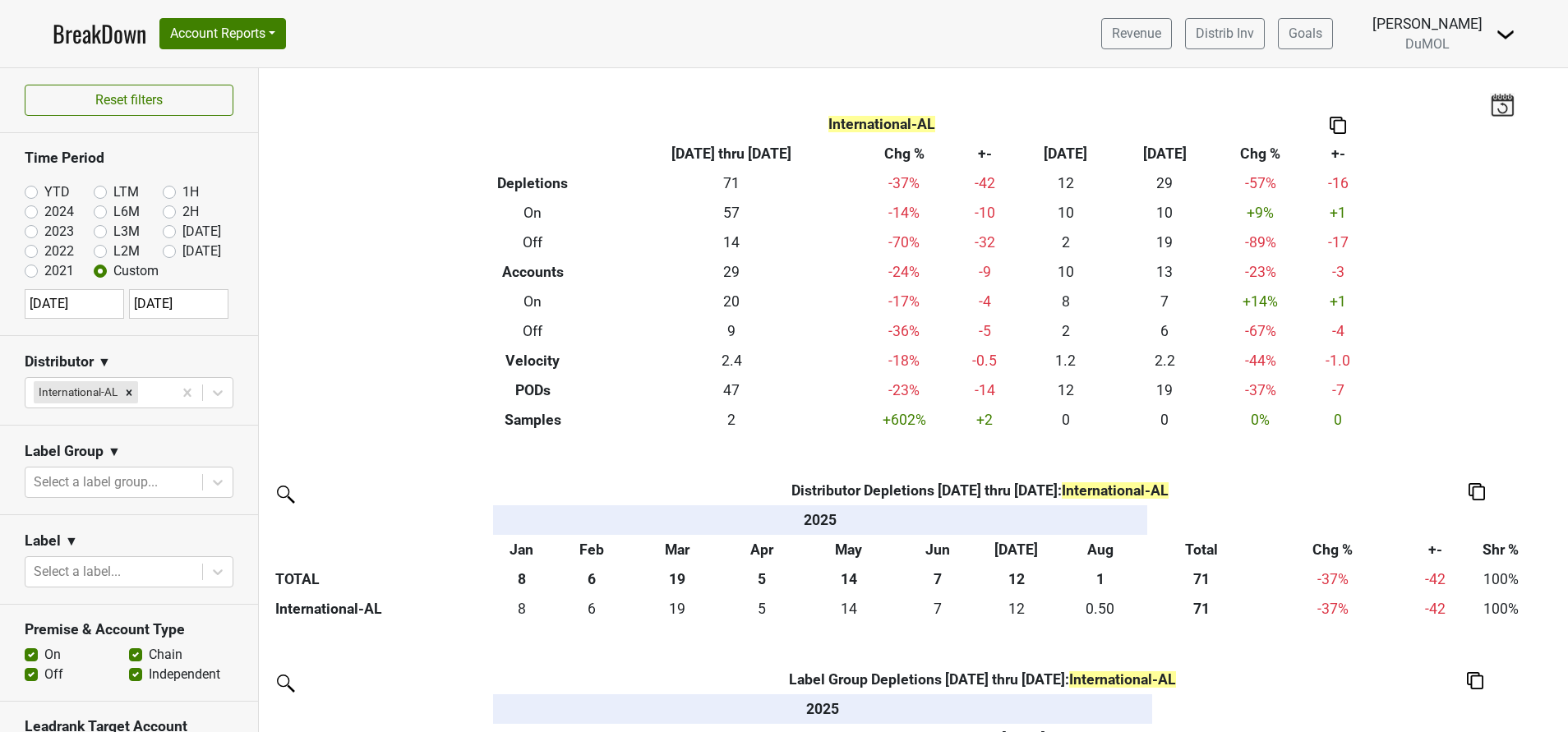
click at [1500, 38] on img at bounding box center [1505, 35] width 20 height 20
click at [1467, 93] on link "Open Leadrank" at bounding box center [1449, 93] width 130 height 26
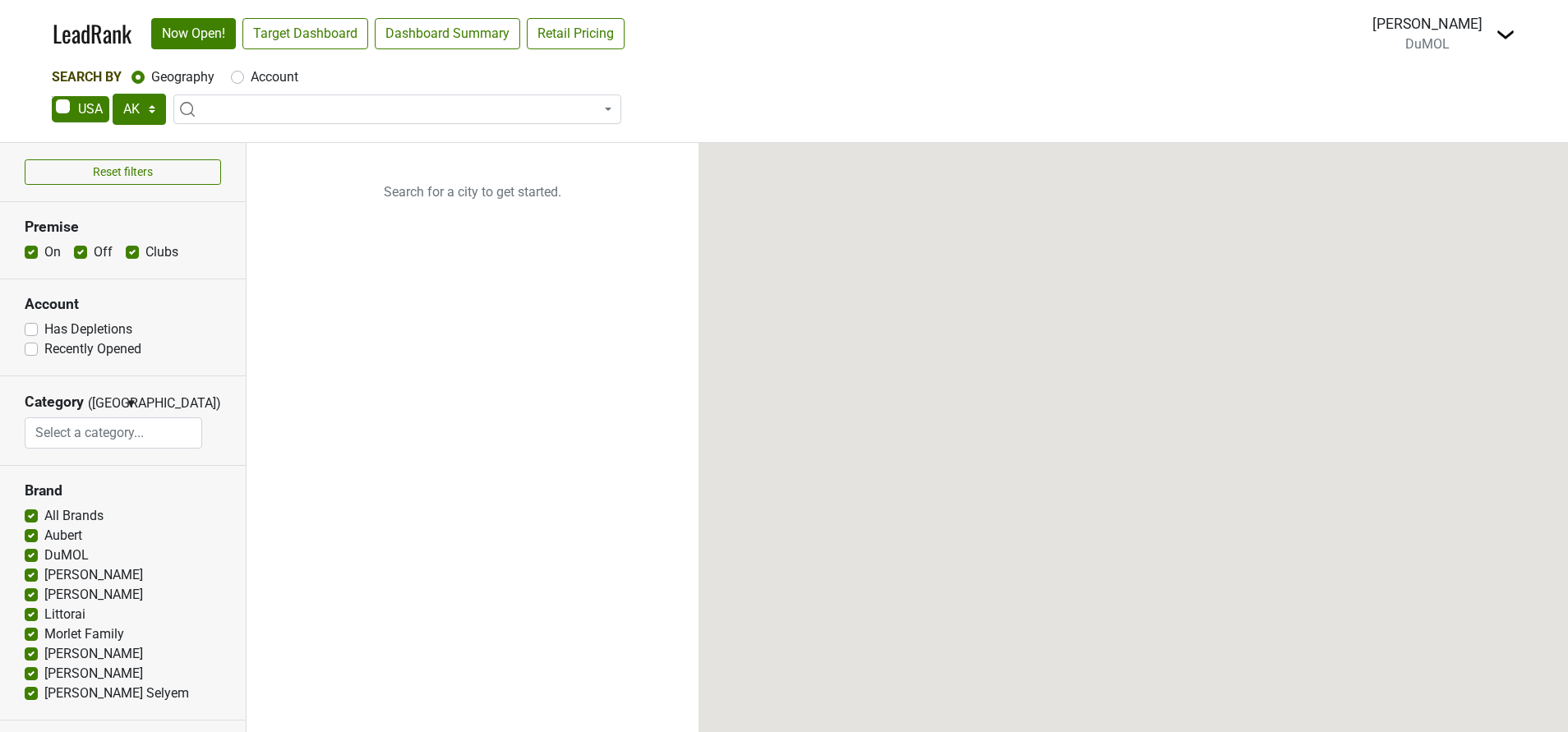
select select "TX"
select select
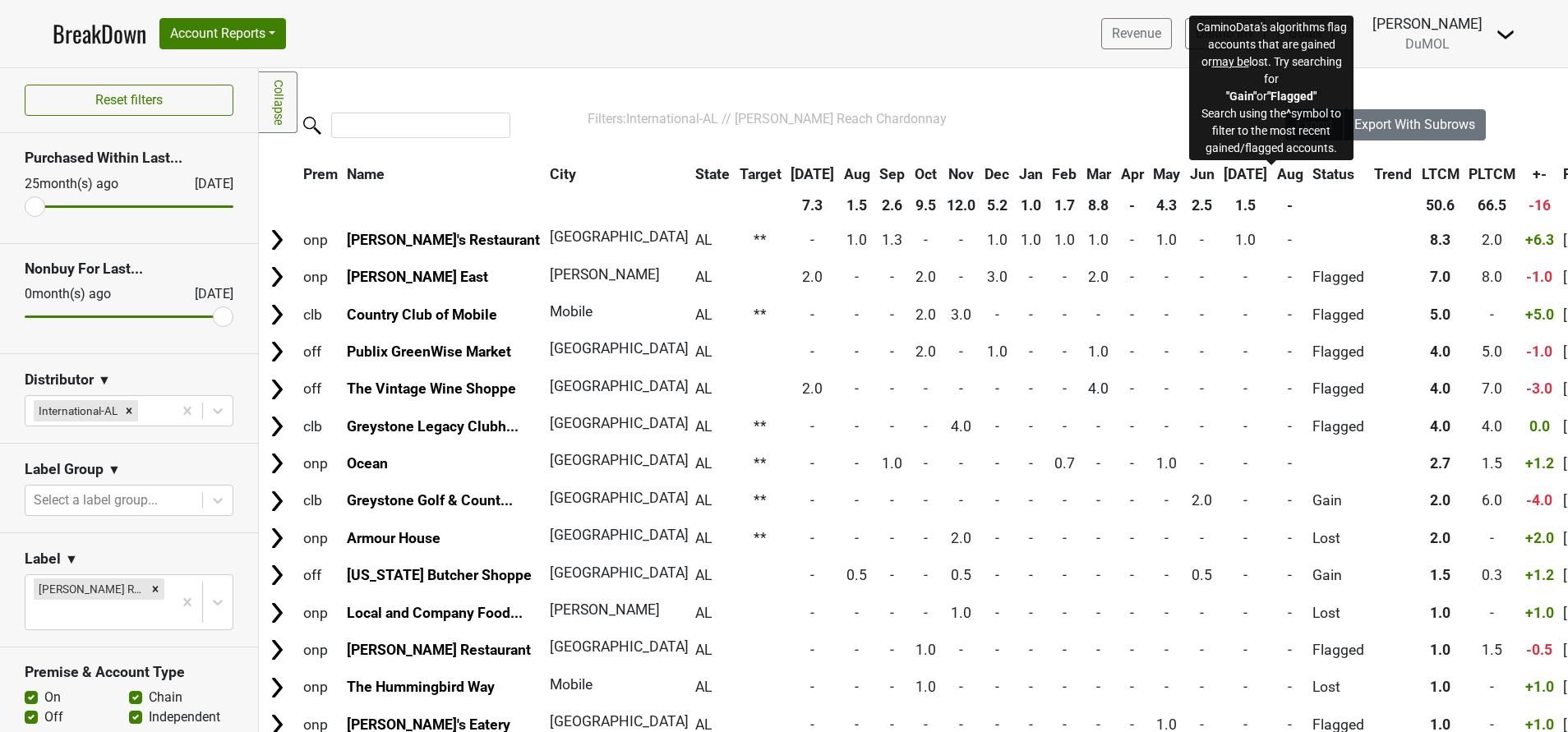
click at [1313, 177] on span "Status" at bounding box center [1334, 174] width 42 height 16
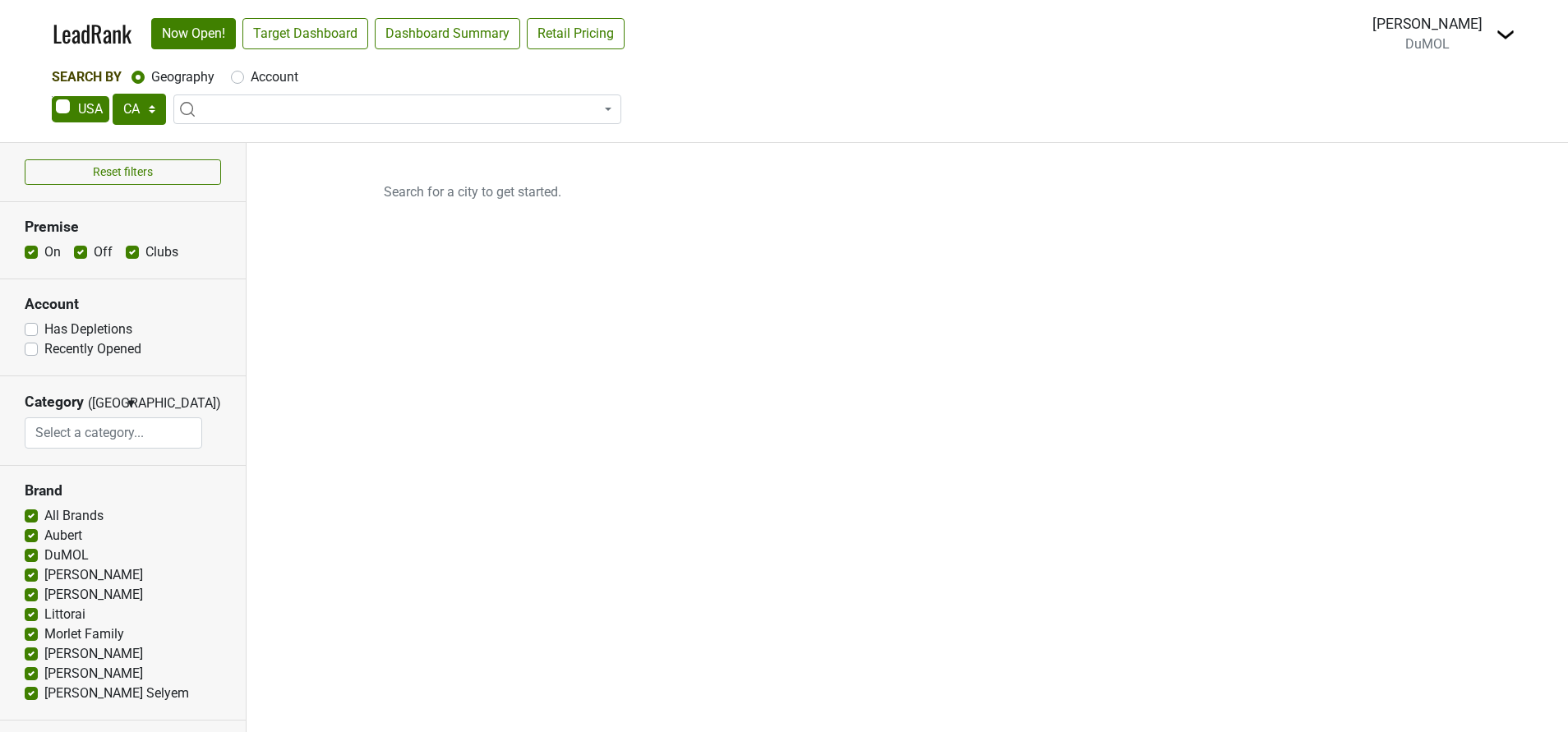
select select "CA"
select select
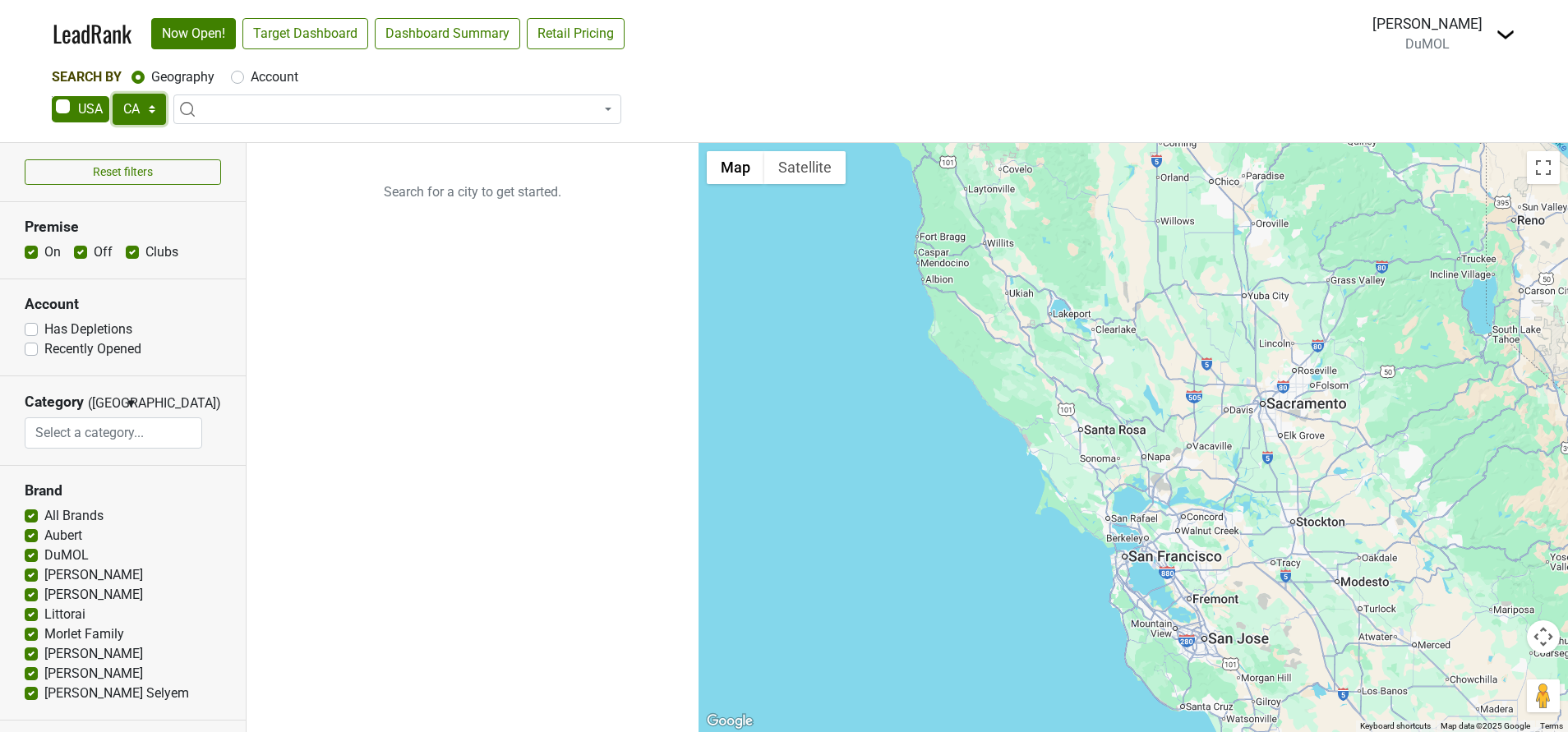
click at [156, 111] on select "AK AL AR AZ CA CO CT DC DE FL [GEOGRAPHIC_DATA] HI IA ID IL IN KS [GEOGRAPHIC_D…" at bounding box center [140, 109] width 54 height 31
select select "AL"
click at [113, 94] on select "AK AL AR AZ CA CO CT DC DE FL GA HI IA ID IL IN KS KY LA MA MD ME MI MN MO MS M…" at bounding box center [140, 109] width 54 height 31
click at [344, 34] on link "Target Dashboard" at bounding box center [305, 33] width 126 height 31
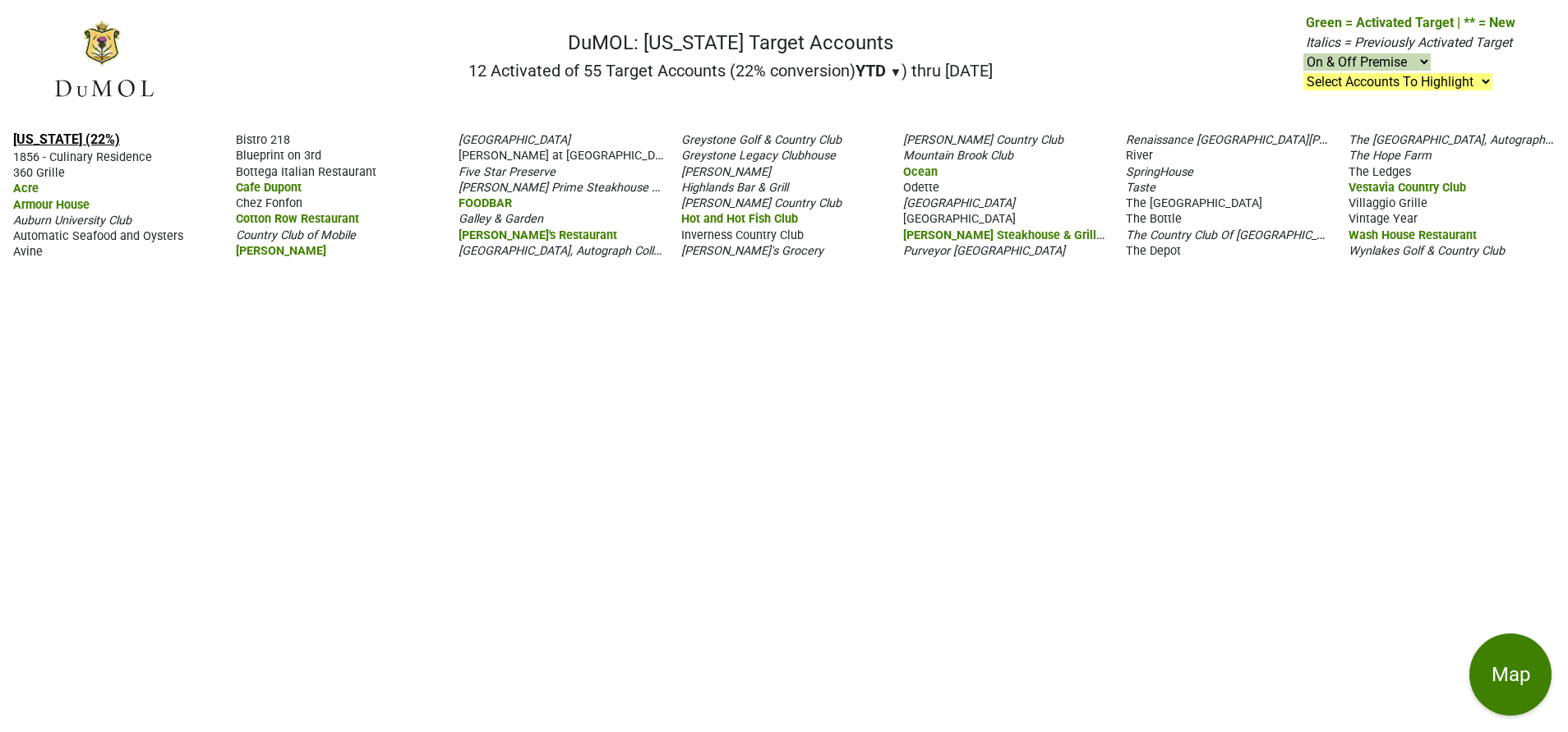
click at [68, 135] on link "Alabama (22%)" at bounding box center [66, 140] width 107 height 16
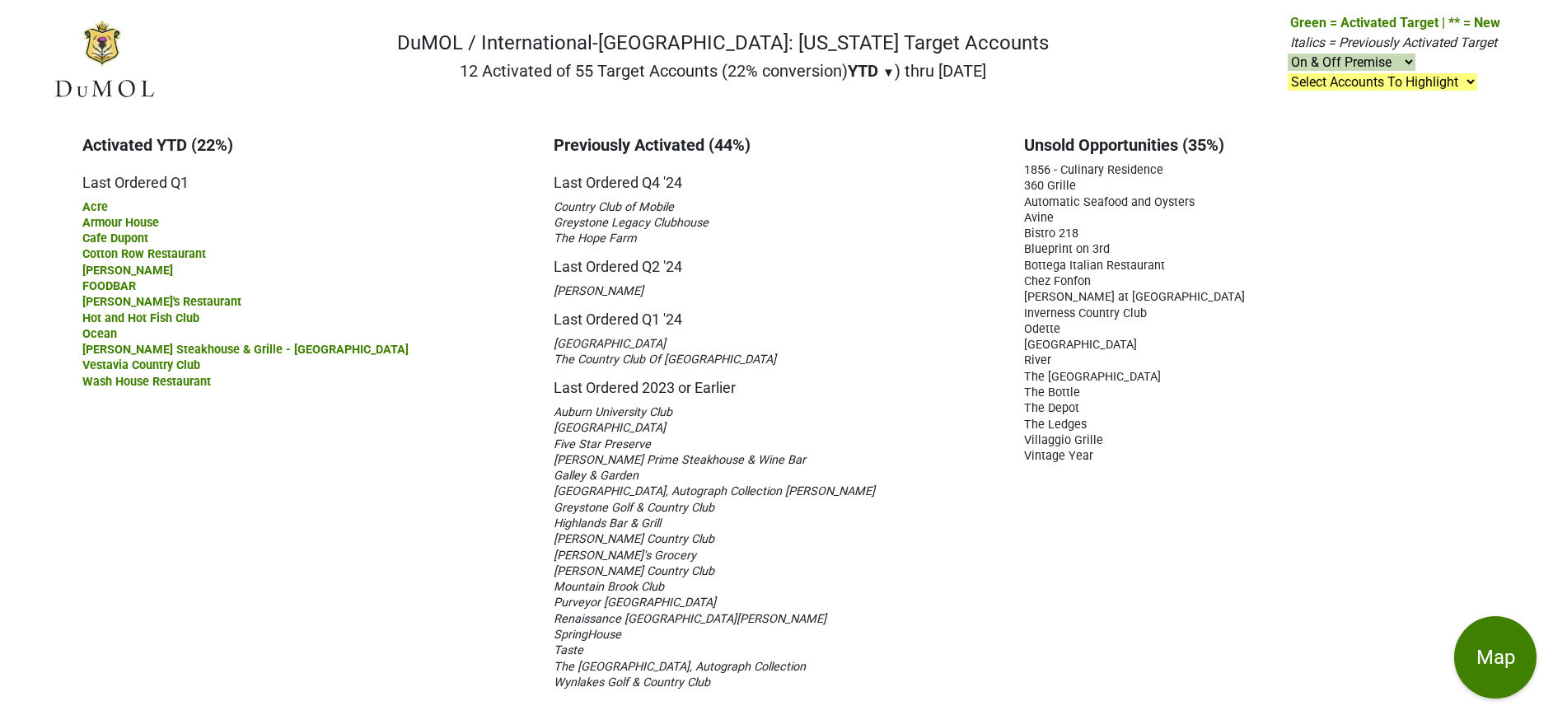
click at [1047, 423] on span "The Ledges" at bounding box center [1055, 425] width 63 height 14
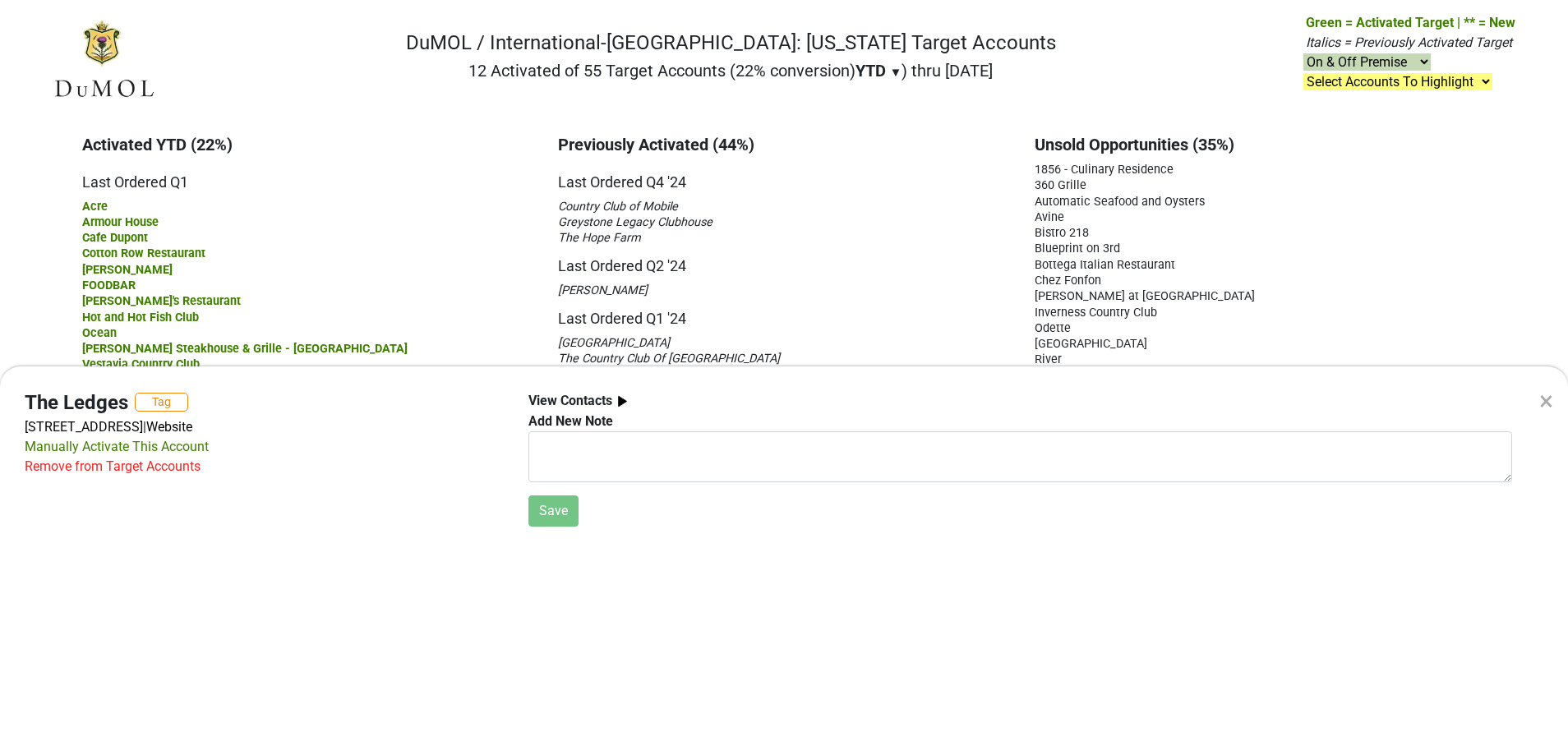
click at [184, 445] on div "Manually Activate This Account" at bounding box center [117, 447] width 185 height 20
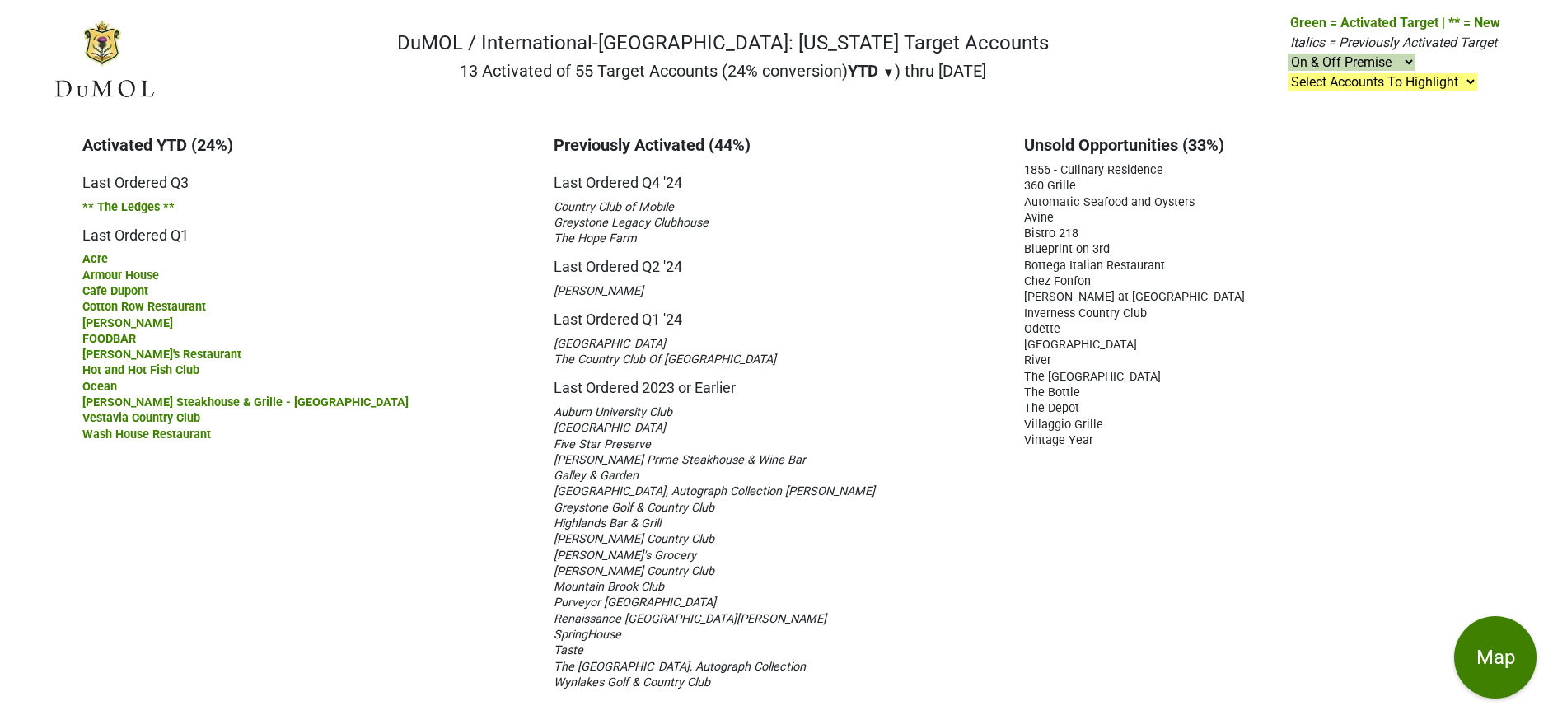
scroll to position [19, 0]
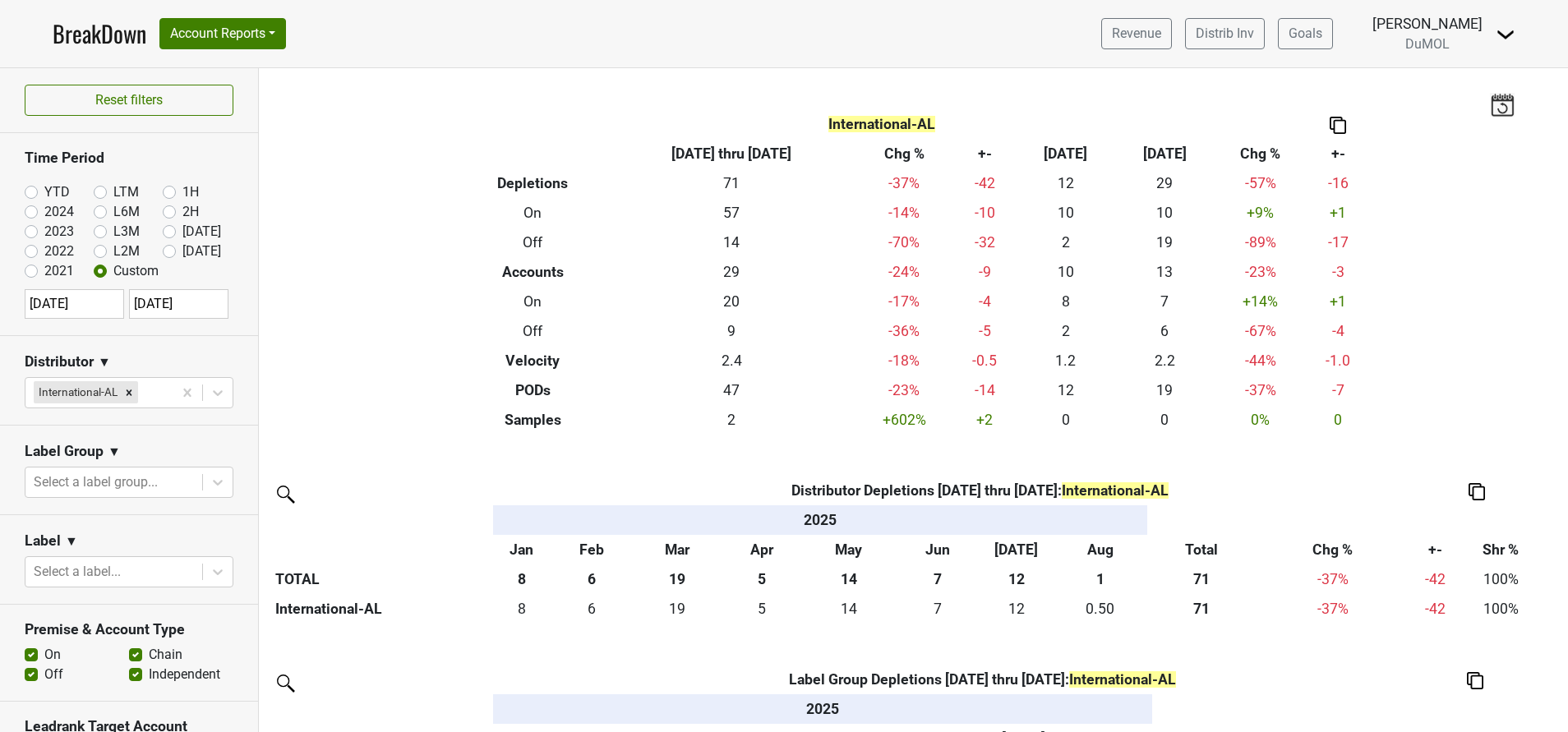
scroll to position [255, 0]
